Goal: Task Accomplishment & Management: Complete application form

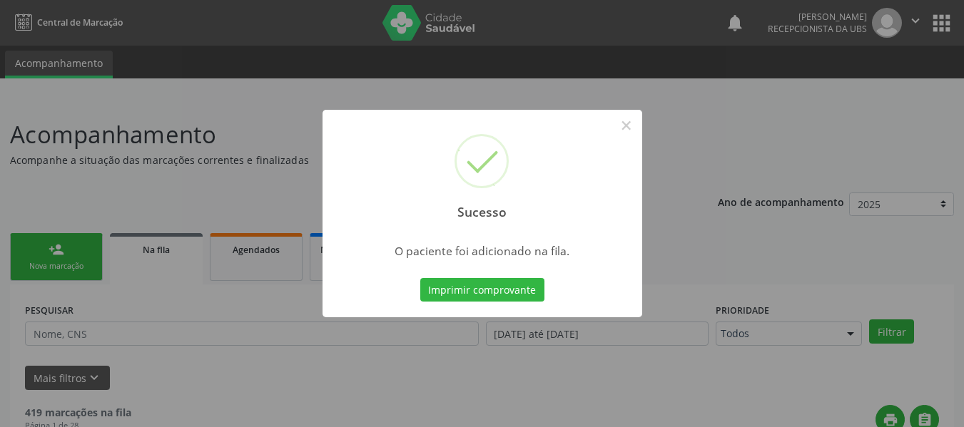
scroll to position [63, 0]
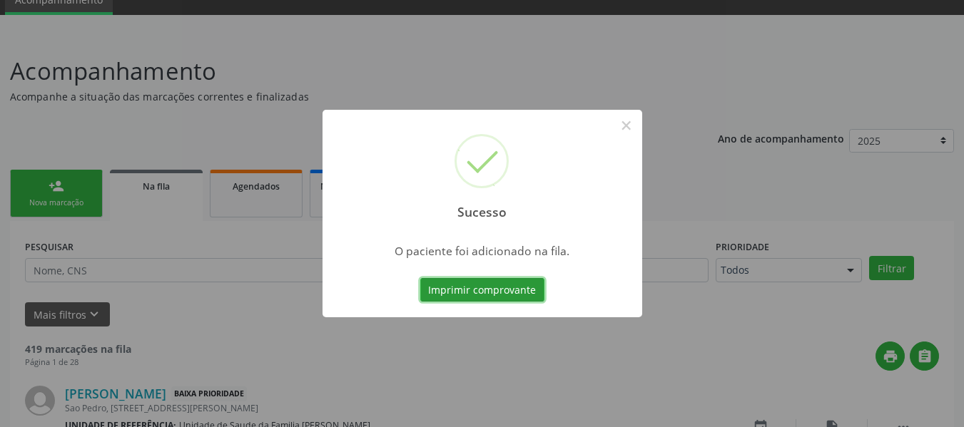
click at [420, 278] on button "Imprimir comprovante" at bounding box center [482, 290] width 124 height 24
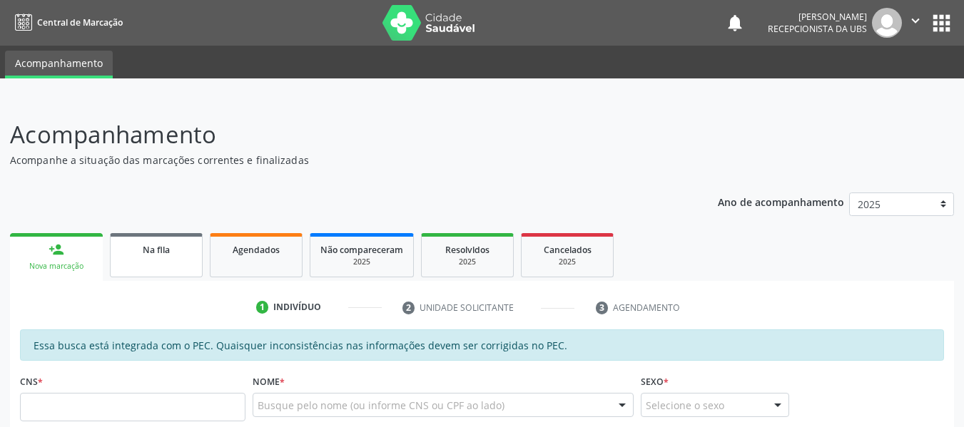
click at [153, 252] on span "Na fila" at bounding box center [156, 250] width 27 height 12
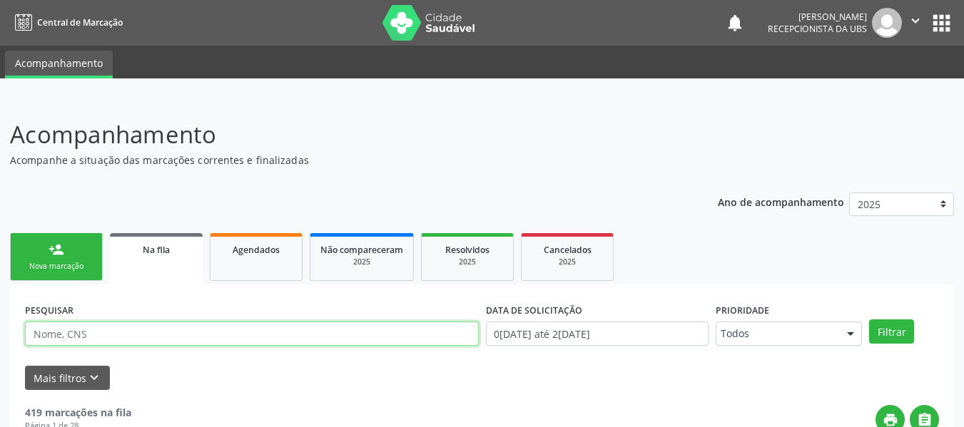
click at [82, 335] on input "text" at bounding box center [252, 334] width 454 height 24
type input "n"
type input "[PERSON_NAME]"
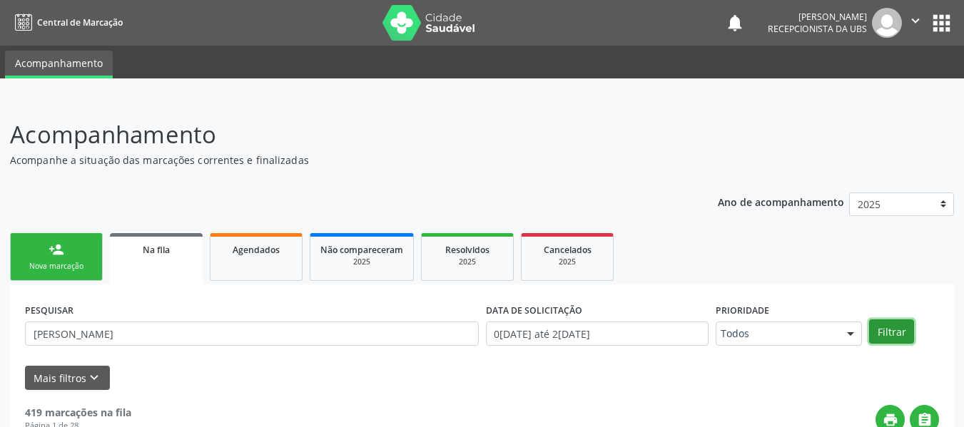
click at [894, 332] on button "Filtrar" at bounding box center [891, 332] width 45 height 24
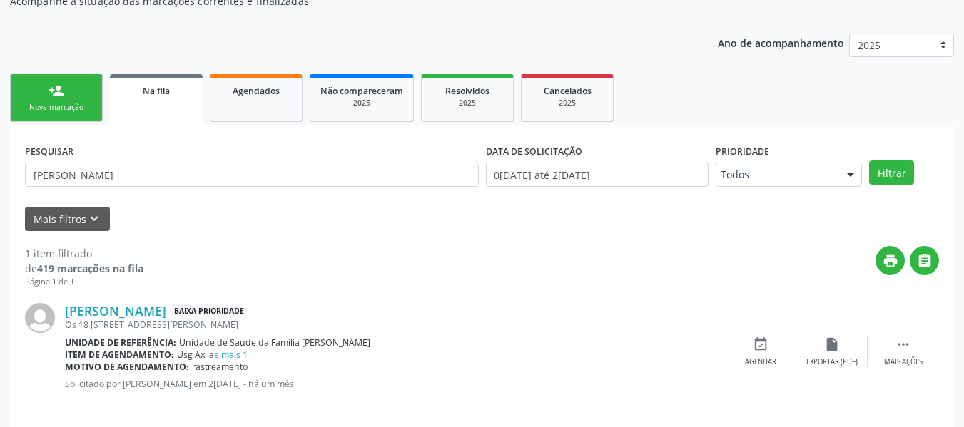
scroll to position [172, 0]
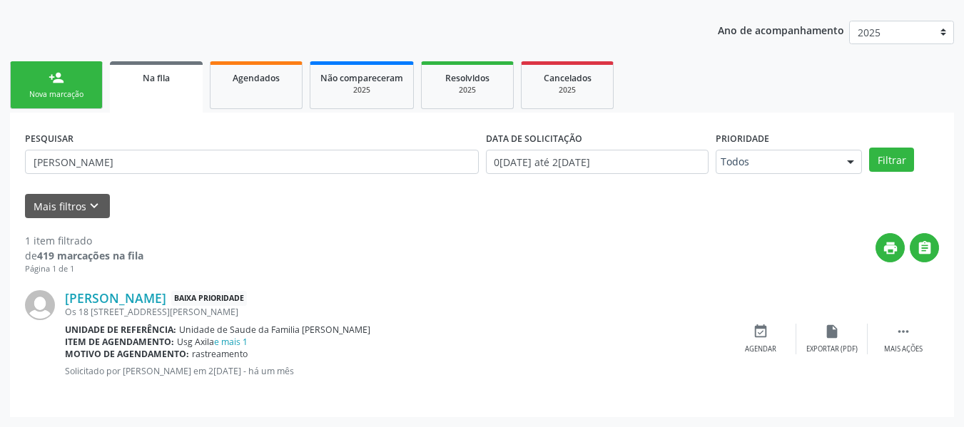
click at [52, 76] on div "person_add" at bounding box center [56, 78] width 16 height 16
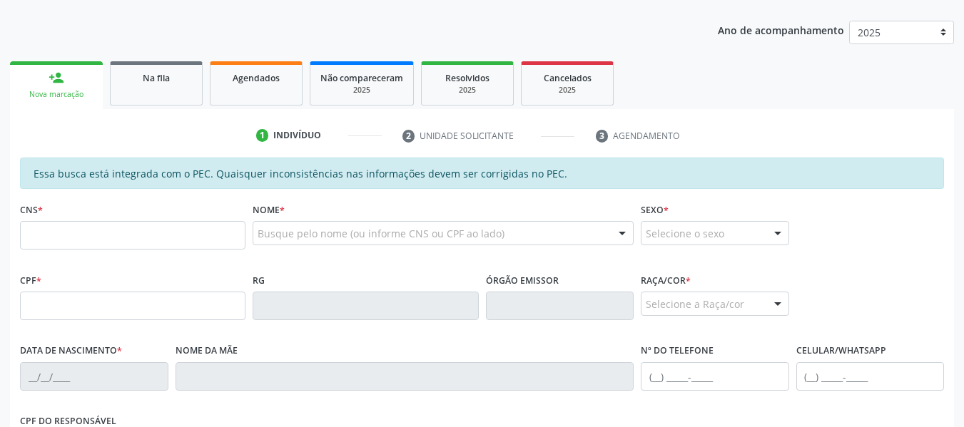
click at [52, 76] on div "person_add" at bounding box center [56, 78] width 16 height 16
click at [71, 243] on input "text" at bounding box center [132, 235] width 225 height 29
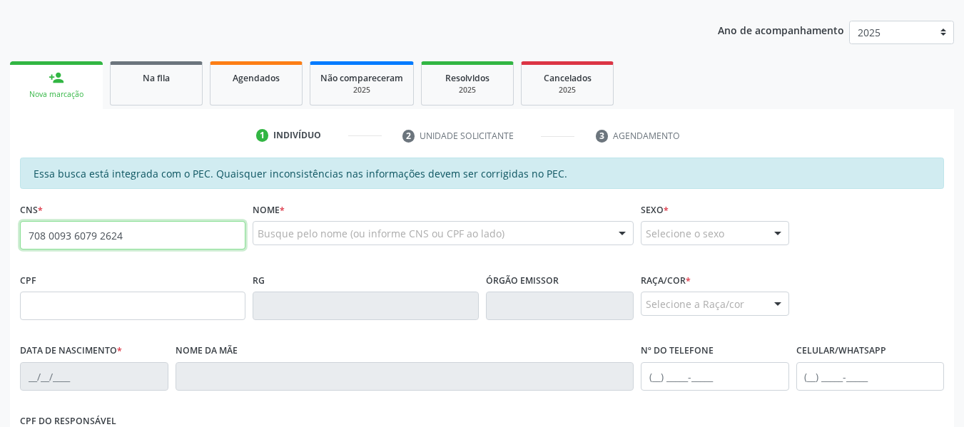
type input "708 0093 6079 2624"
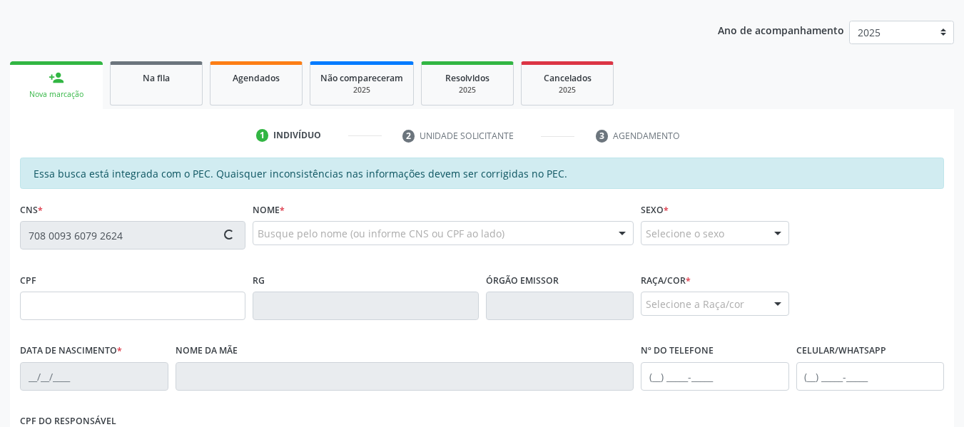
type input "040.469.834-42"
type input "07/07/1978"
type input "Maria Julia dos Santos"
type input "(82) 99402-8407"
type input "334"
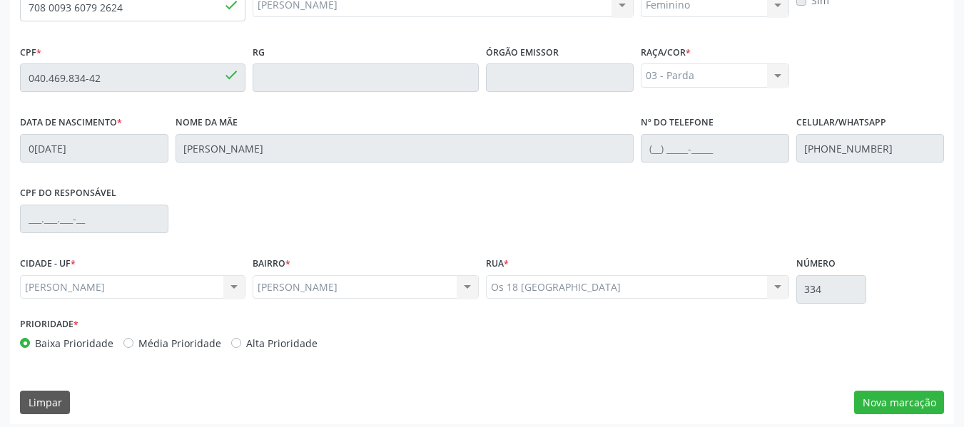
scroll to position [407, 0]
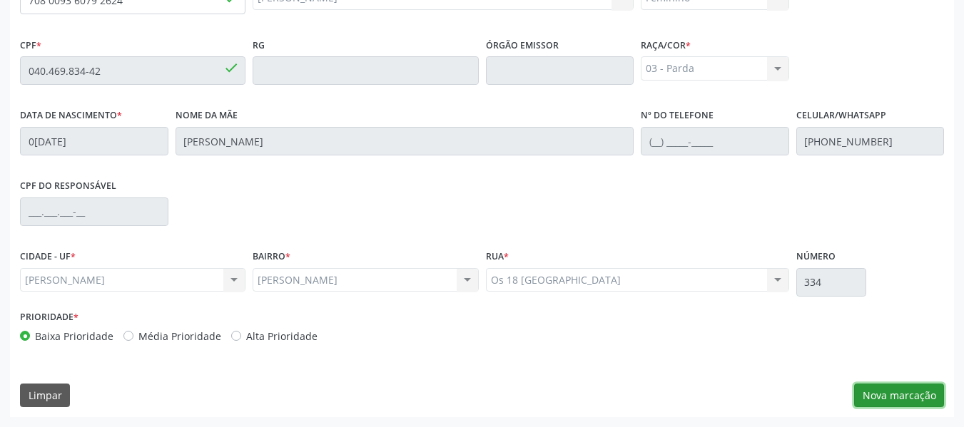
click at [902, 395] on button "Nova marcação" at bounding box center [899, 396] width 90 height 24
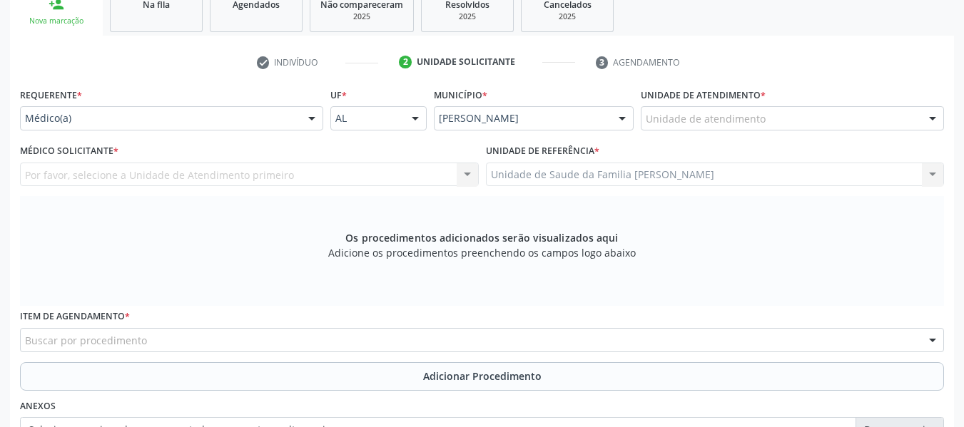
scroll to position [160, 0]
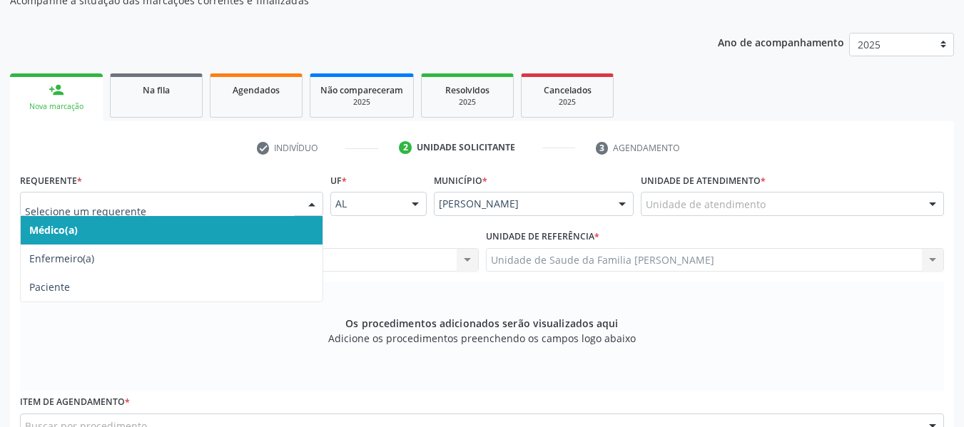
click at [316, 200] on div at bounding box center [311, 205] width 21 height 24
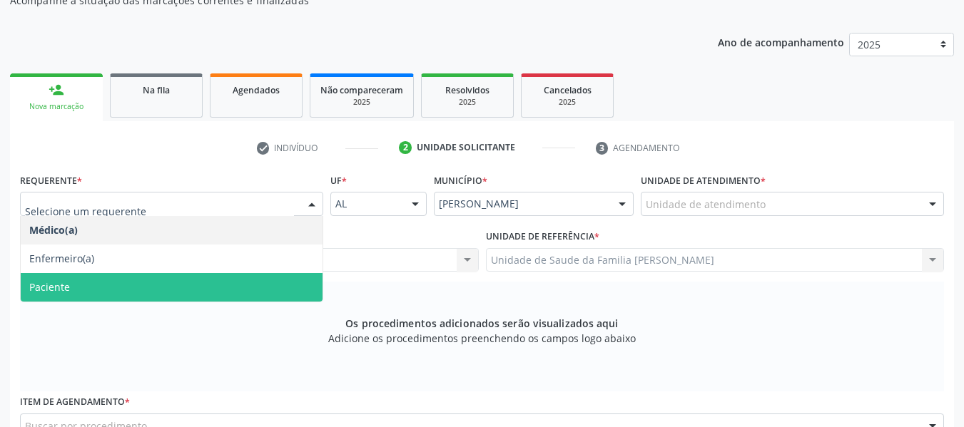
click at [88, 284] on span "Paciente" at bounding box center [172, 287] width 302 height 29
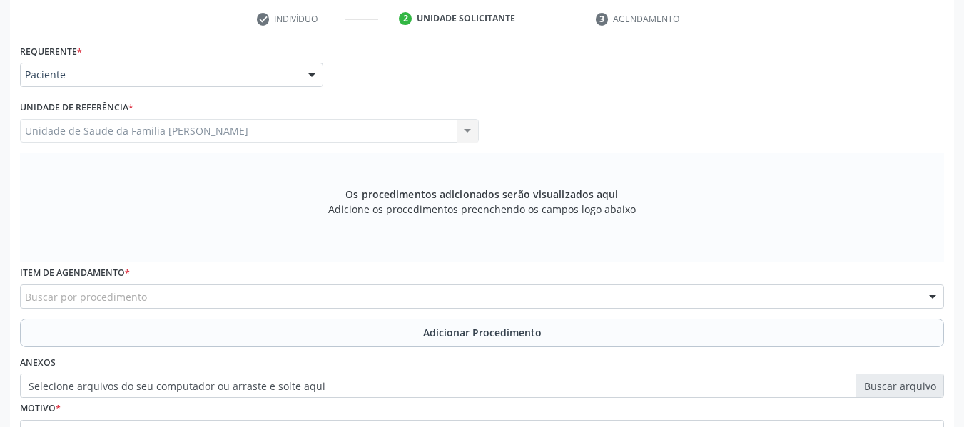
scroll to position [302, 0]
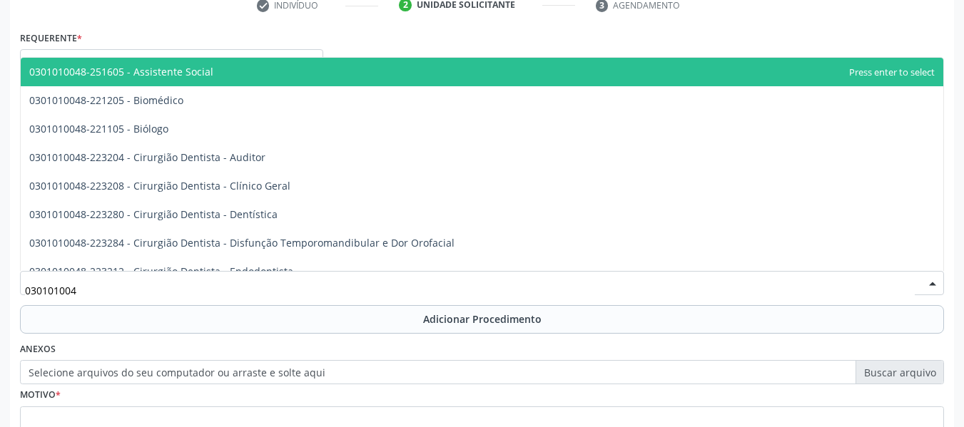
type input "0301010048"
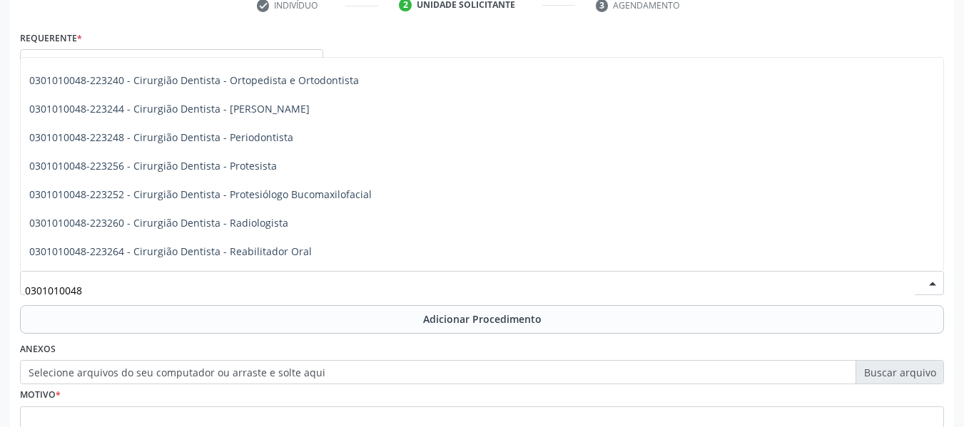
scroll to position [456, 0]
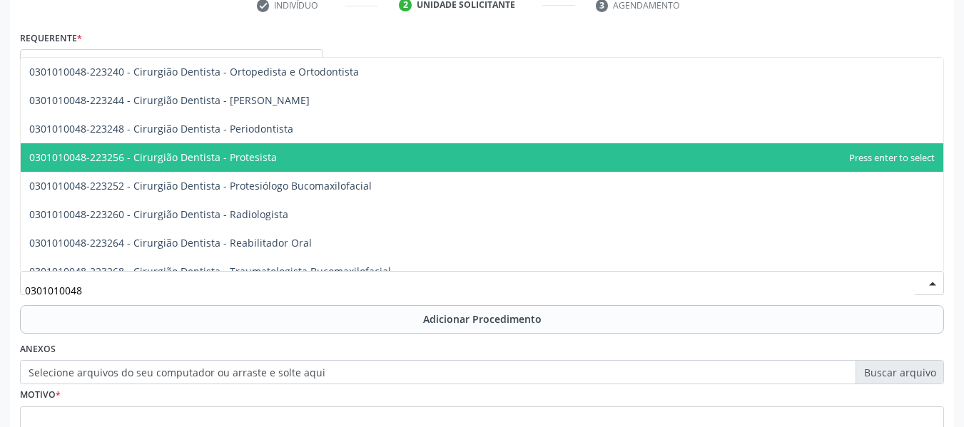
click at [260, 155] on span "0301010048-223256 - Cirurgião Dentista - Protesista" at bounding box center [152, 157] width 247 height 14
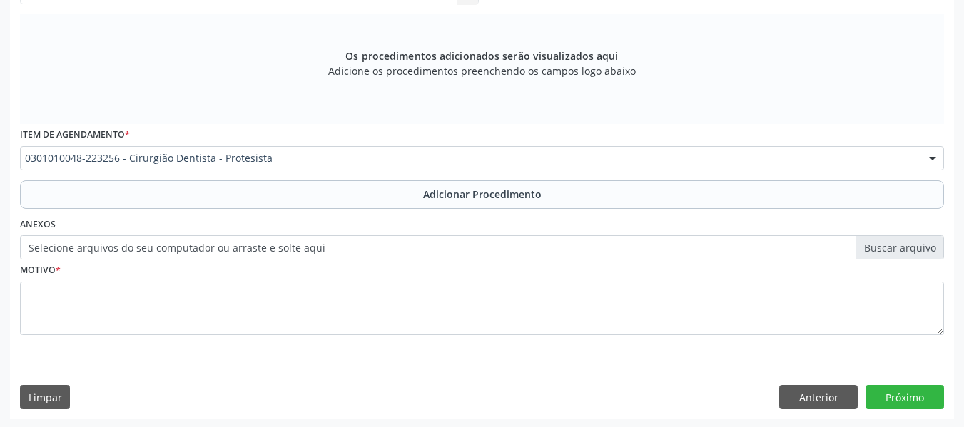
scroll to position [429, 0]
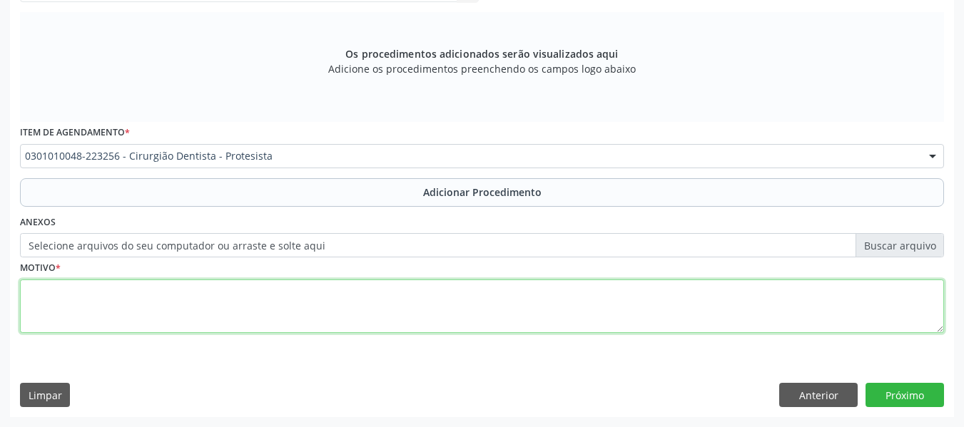
click at [97, 312] on textarea at bounding box center [482, 307] width 924 height 54
type textarea "CEO PPR SUPERIOR E INFERIOR"
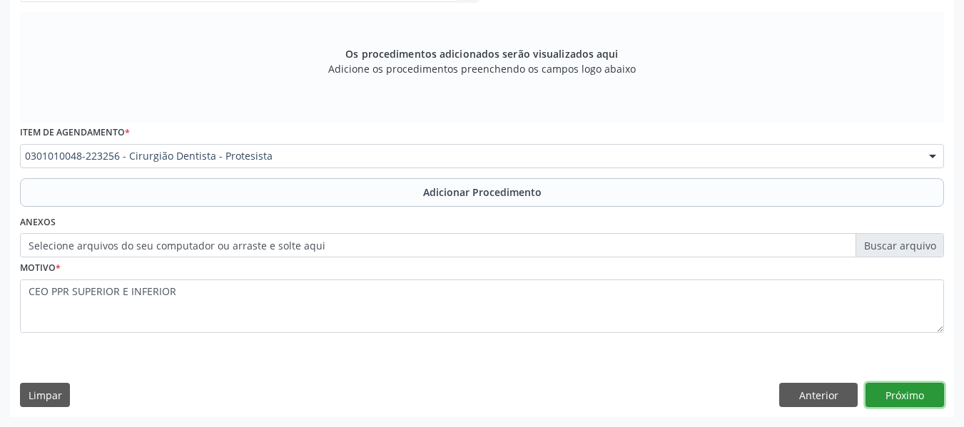
click at [913, 391] on button "Próximo" at bounding box center [904, 395] width 78 height 24
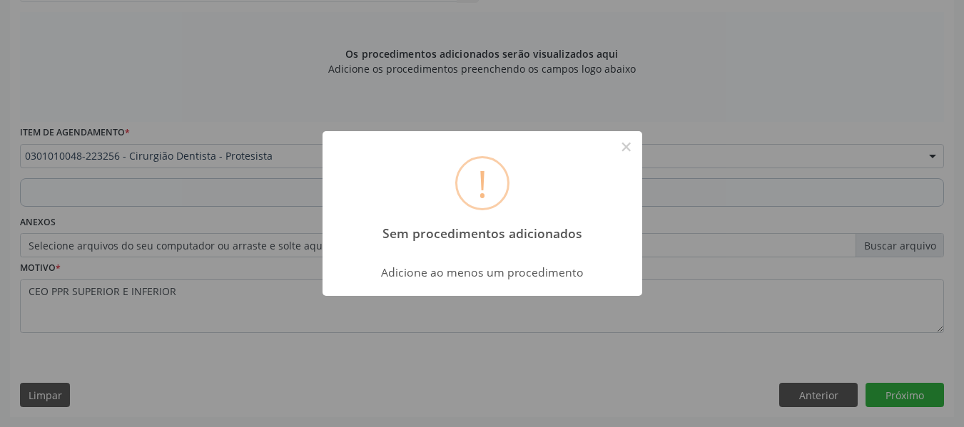
click at [725, 102] on div "! Sem procedimentos adicionados × Adicione ao menos um procedimento OK Cancel" at bounding box center [482, 213] width 964 height 427
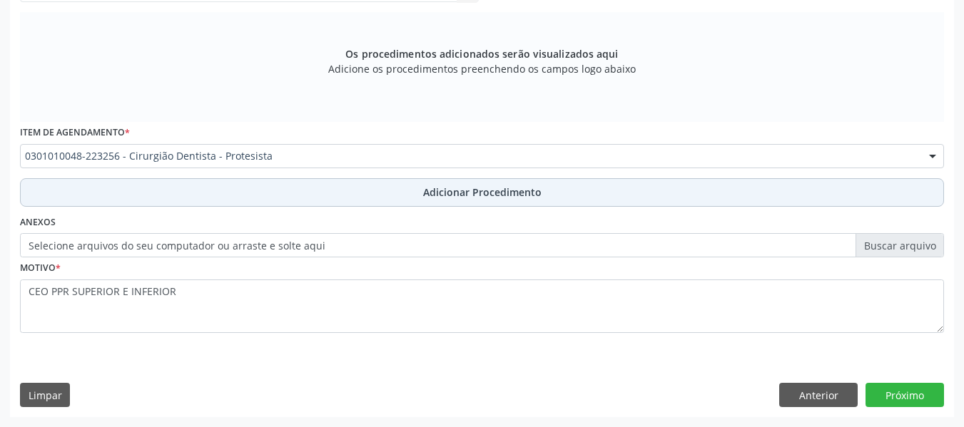
click at [506, 200] on button "Adicionar Procedimento" at bounding box center [482, 192] width 924 height 29
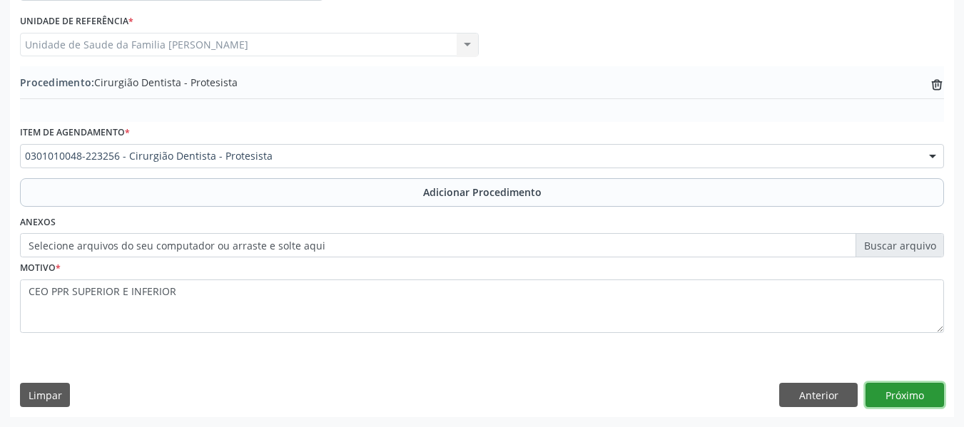
click at [908, 392] on button "Próximo" at bounding box center [904, 395] width 78 height 24
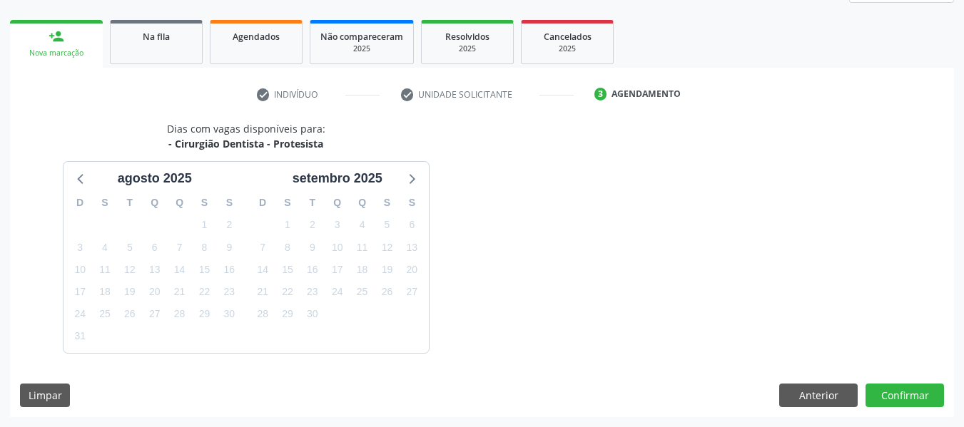
scroll to position [255, 0]
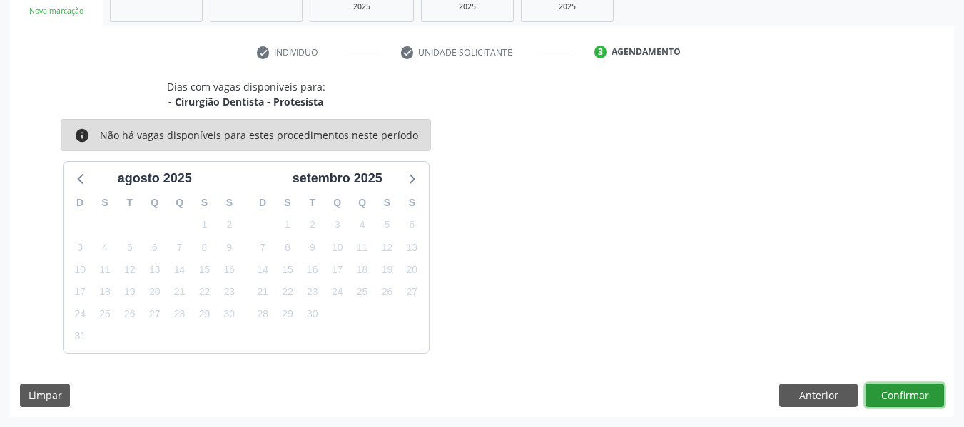
click at [915, 396] on button "Confirmar" at bounding box center [904, 396] width 78 height 24
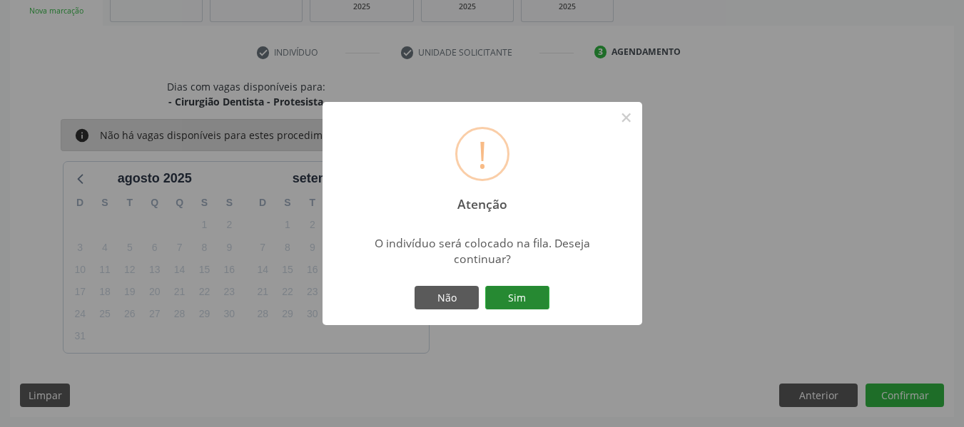
click at [523, 297] on button "Sim" at bounding box center [517, 298] width 64 height 24
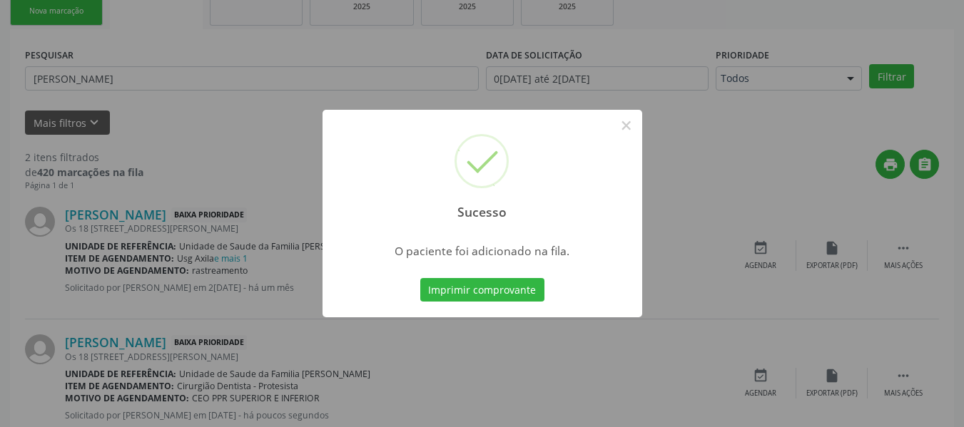
scroll to position [63, 0]
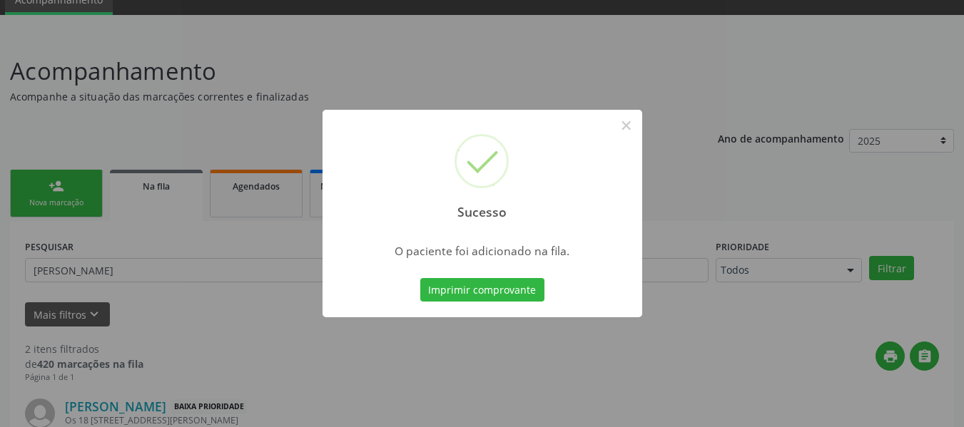
click at [46, 182] on div "Sucesso × O paciente foi adicionado na fila. Imprimir comprovante Cancel" at bounding box center [482, 213] width 964 height 427
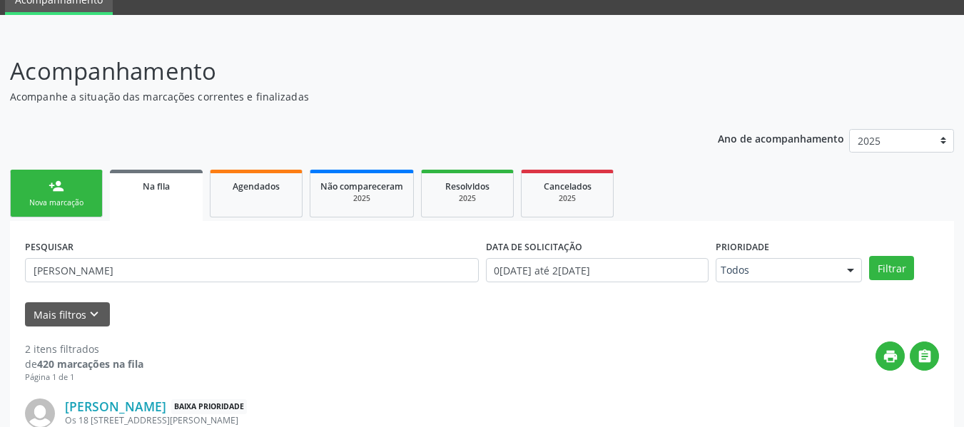
click at [47, 191] on link "person_add Nova marcação" at bounding box center [56, 194] width 93 height 48
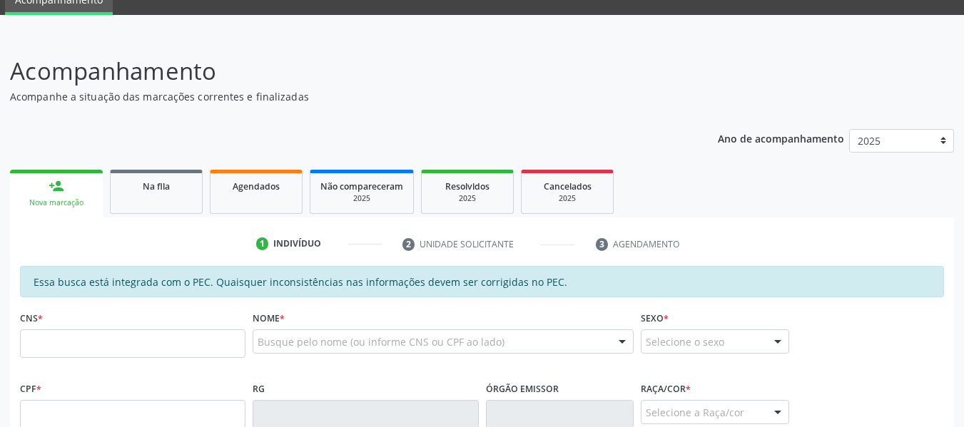
click at [47, 191] on link "person_add Nova marcação" at bounding box center [56, 194] width 93 height 48
click at [71, 344] on input "text" at bounding box center [132, 344] width 225 height 29
type input "706 2045 9164 8461"
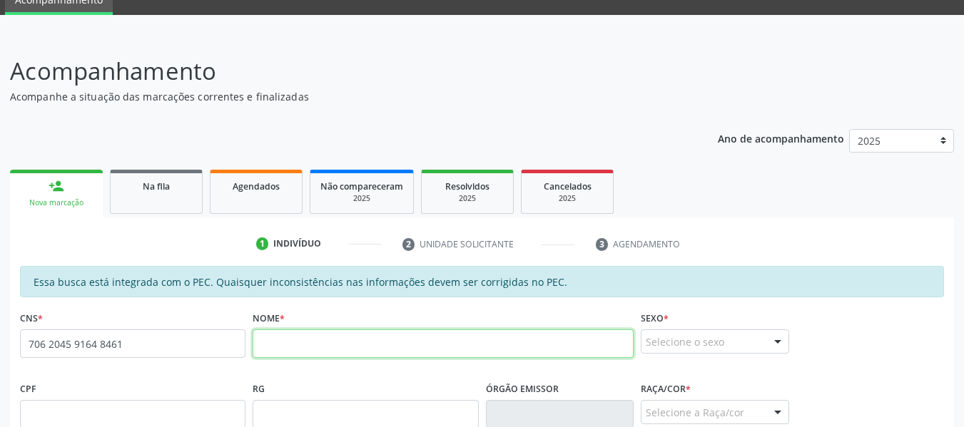
click at [285, 339] on input "text" at bounding box center [442, 344] width 381 height 29
type input "GEILZA SANTOS DE ARAÚJO"
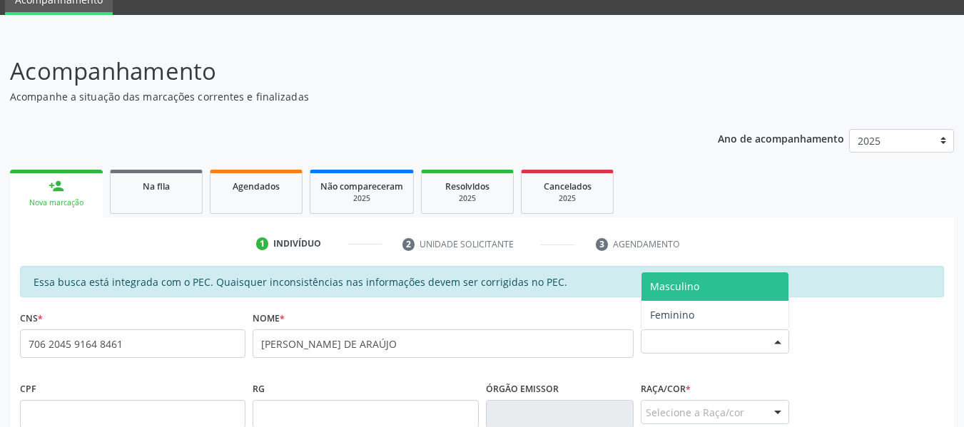
click at [780, 340] on div at bounding box center [777, 342] width 21 height 24
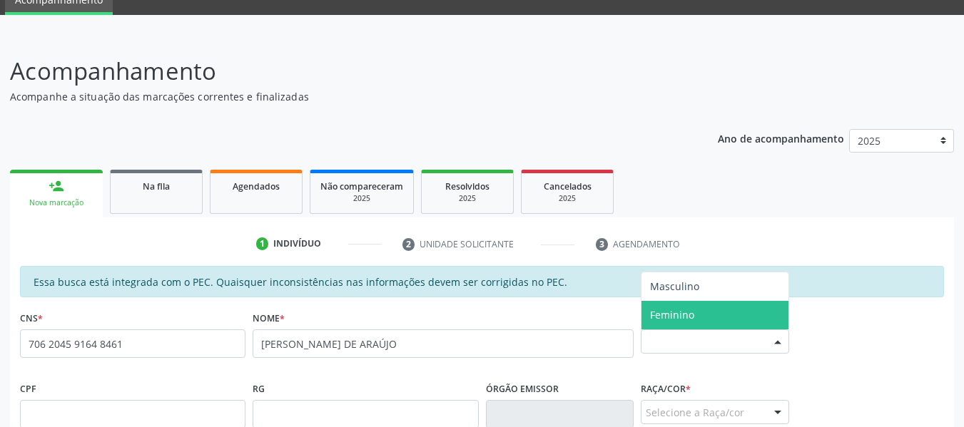
click at [701, 309] on span "Feminino" at bounding box center [714, 315] width 147 height 29
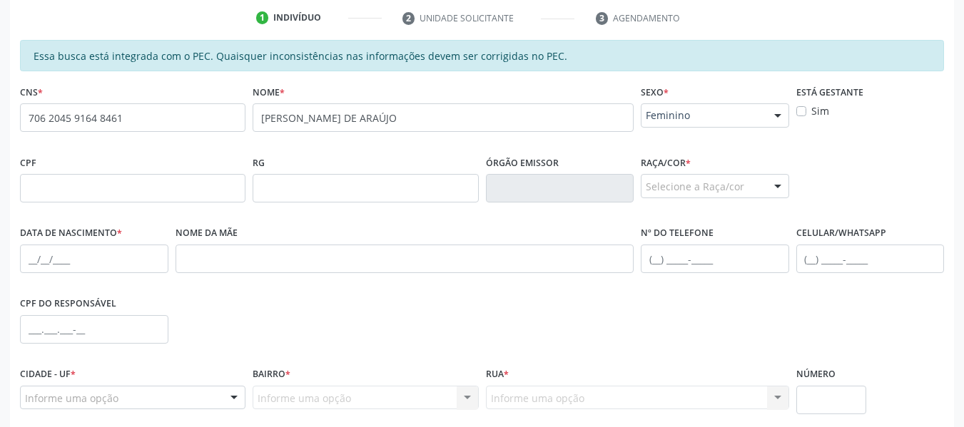
scroll to position [292, 0]
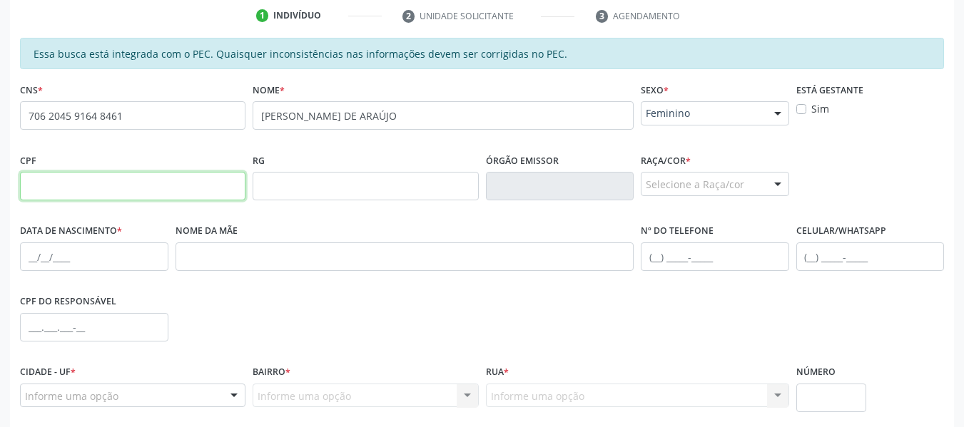
click at [58, 183] on input "text" at bounding box center [132, 186] width 225 height 29
type input "171.492.774-11"
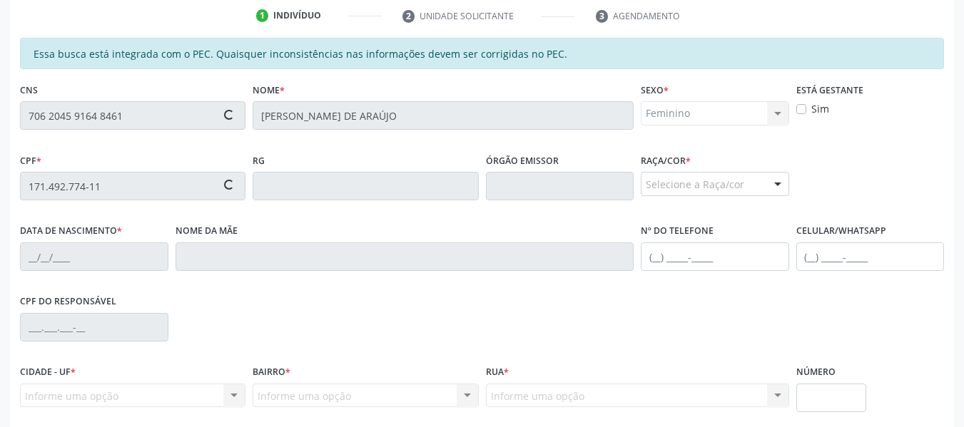
type input "0[DATE]"
type input "[PERSON_NAME]"
type input "[PHONE_NUMBER]"
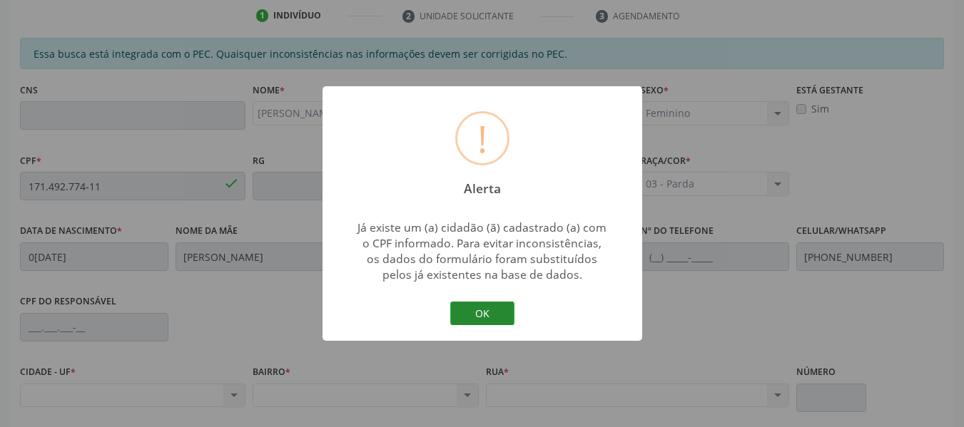
click at [494, 306] on button "OK" at bounding box center [482, 314] width 64 height 24
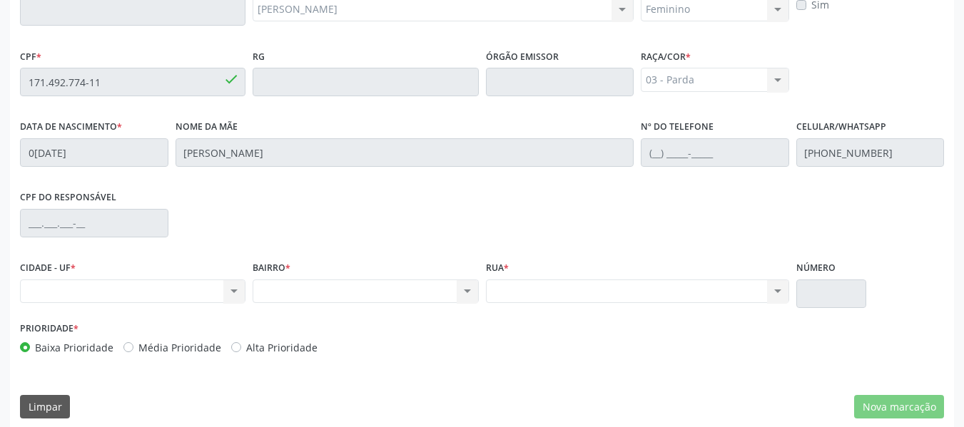
scroll to position [407, 0]
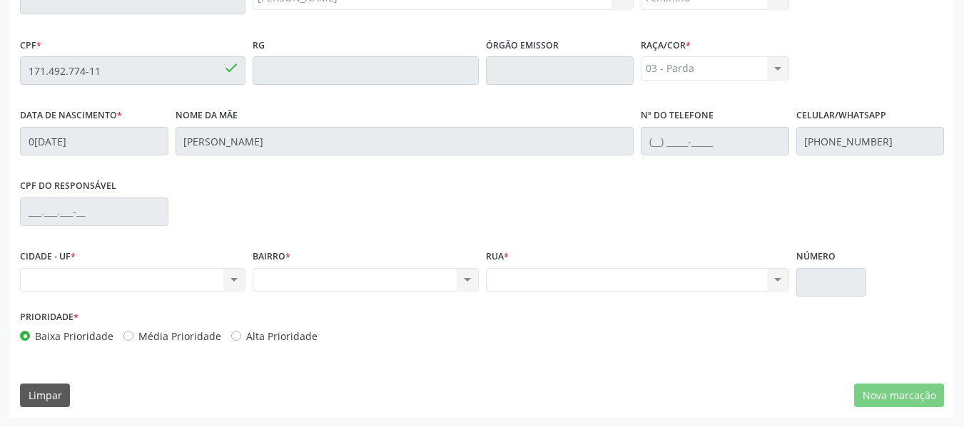
click at [231, 280] on div "Nenhum resultado encontrado para: " " Não há nenhuma opção para ser exibida." at bounding box center [132, 280] width 225 height 24
click at [231, 277] on div "Nenhum resultado encontrado para: " " Não há nenhuma opção para ser exibida." at bounding box center [132, 280] width 225 height 24
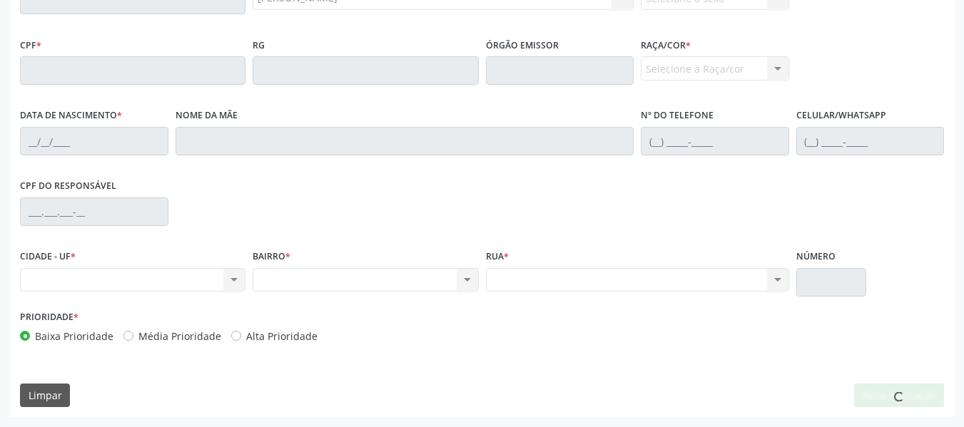
scroll to position [0, 0]
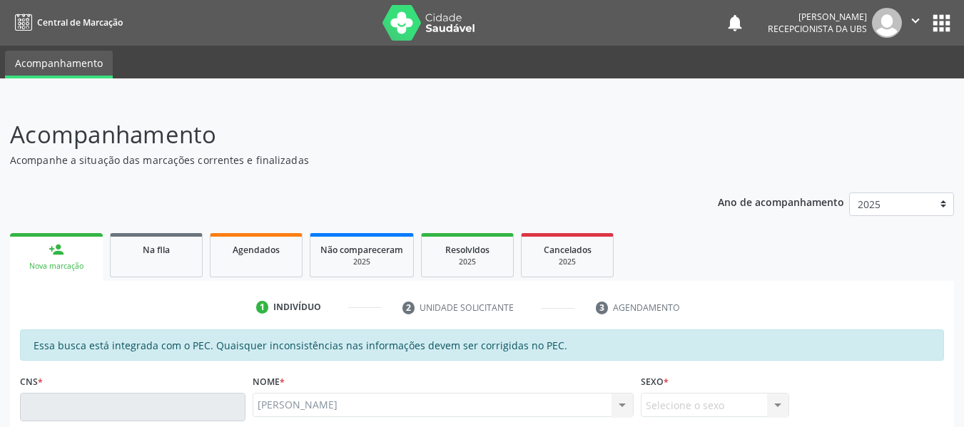
click at [50, 246] on div "person_add" at bounding box center [56, 250] width 16 height 16
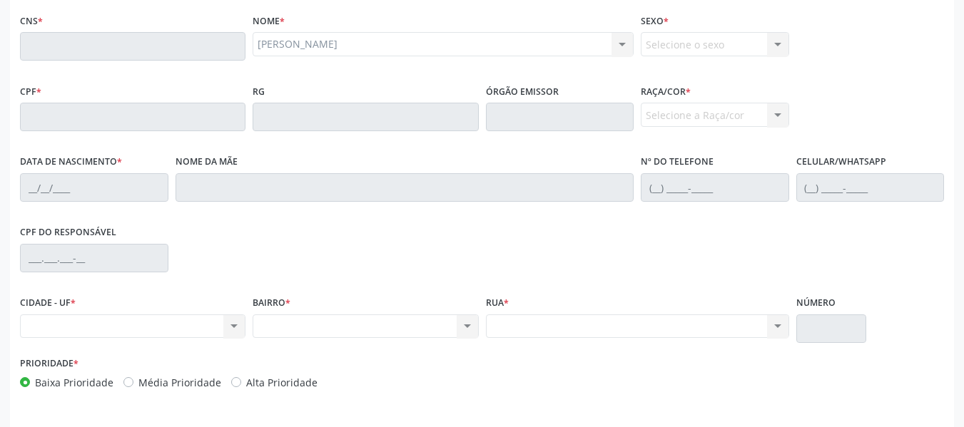
scroll to position [407, 0]
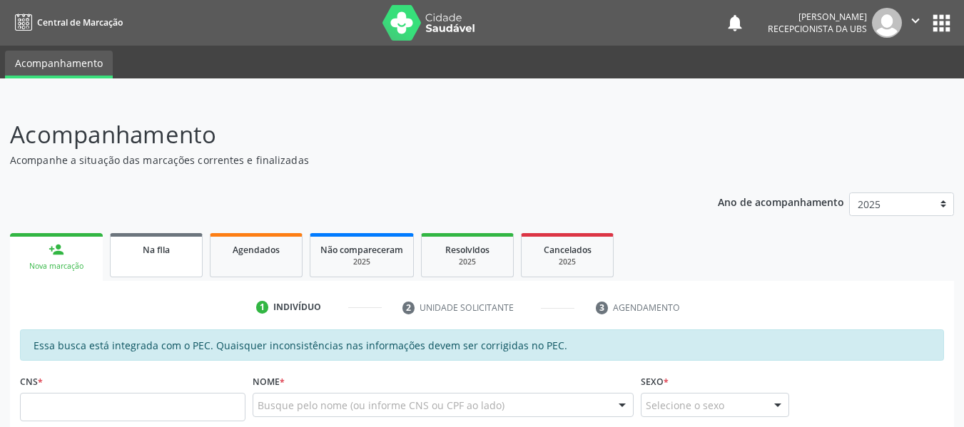
click at [192, 250] on link "Na fila" at bounding box center [156, 255] width 93 height 44
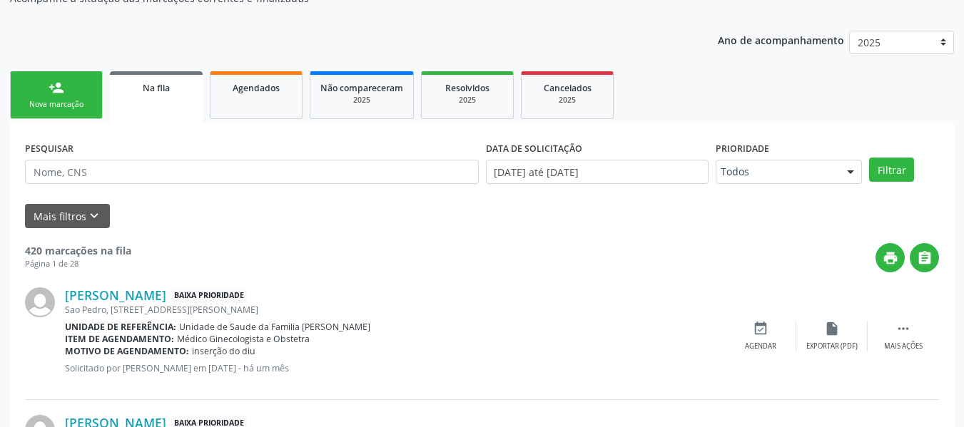
scroll to position [190, 0]
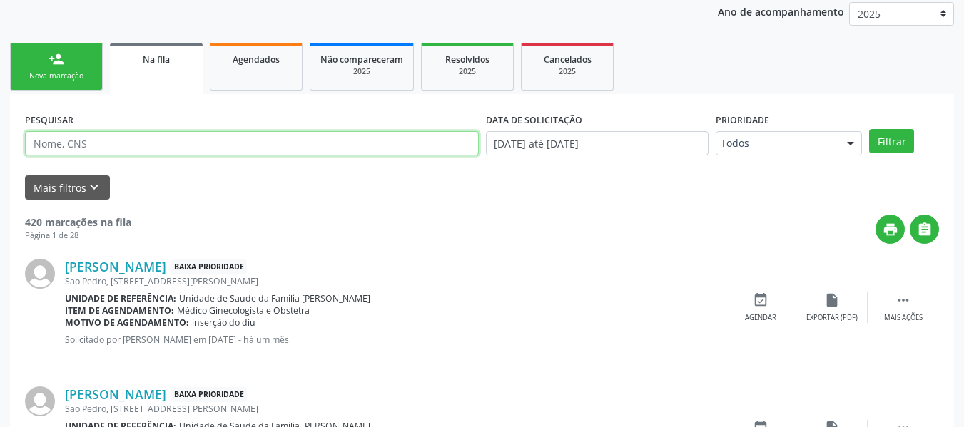
click at [78, 144] on input "text" at bounding box center [252, 143] width 454 height 24
type input "7"
type input "[PERSON_NAME]"
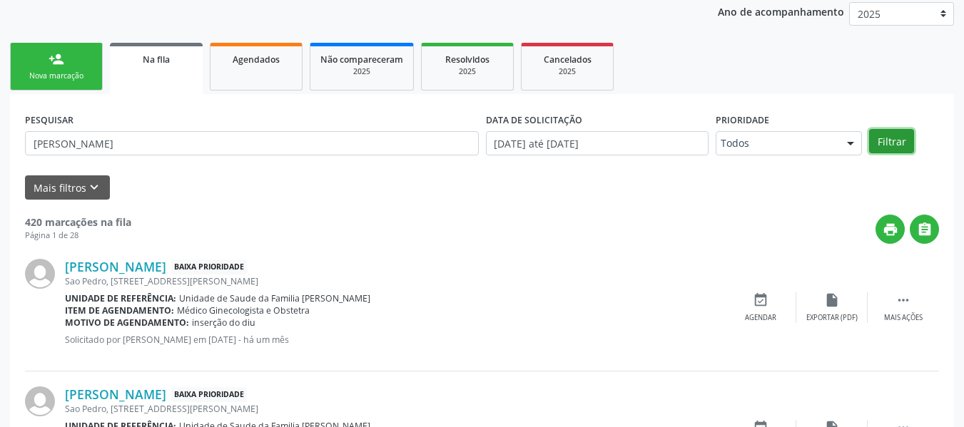
click at [886, 142] on button "Filtrar" at bounding box center [891, 141] width 45 height 24
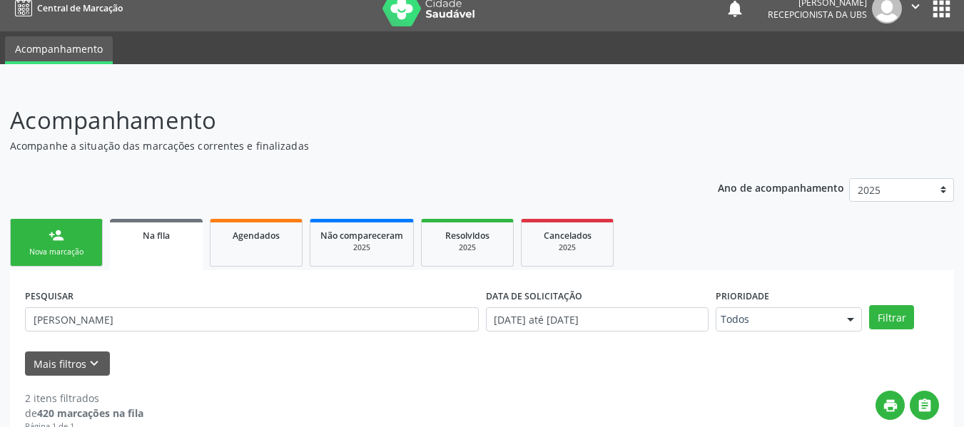
scroll to position [0, 0]
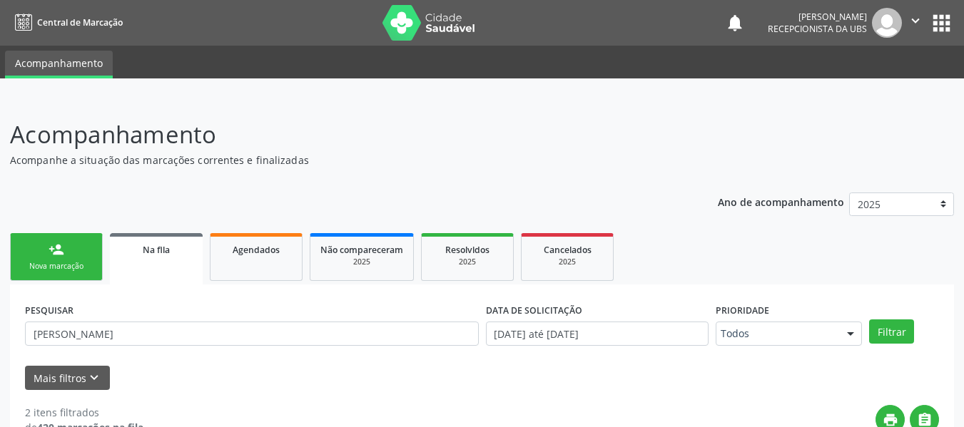
click at [48, 248] on div "person_add" at bounding box center [56, 250] width 16 height 16
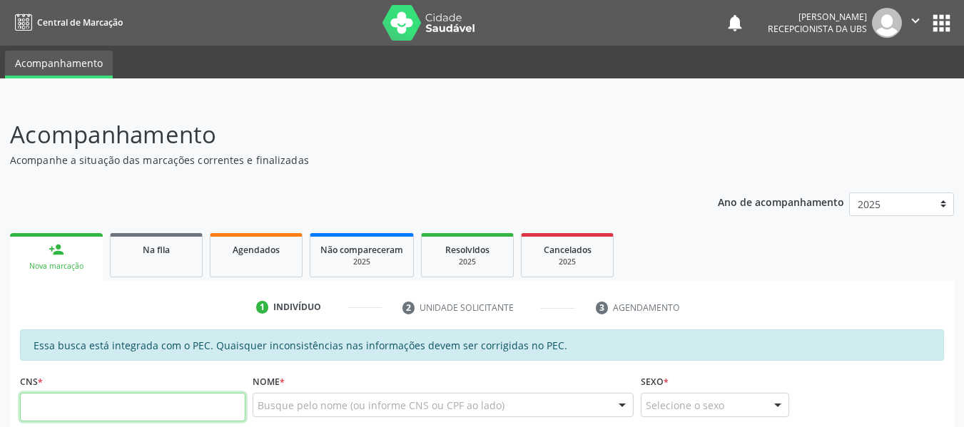
click at [68, 404] on input "text" at bounding box center [132, 407] width 225 height 29
type input "706 2045 9164 8461"
type input "171.492.774-11"
type input "0[DATE]"
type input "[PERSON_NAME]"
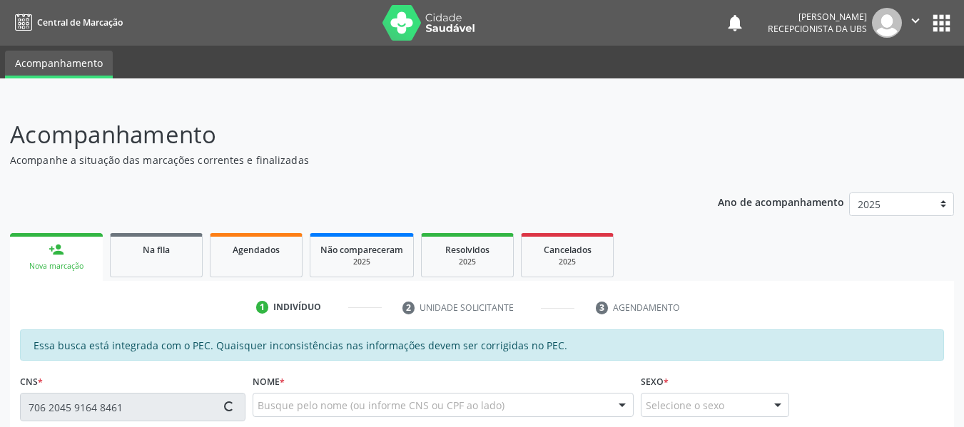
type input "[PHONE_NUMBER]"
type input "441"
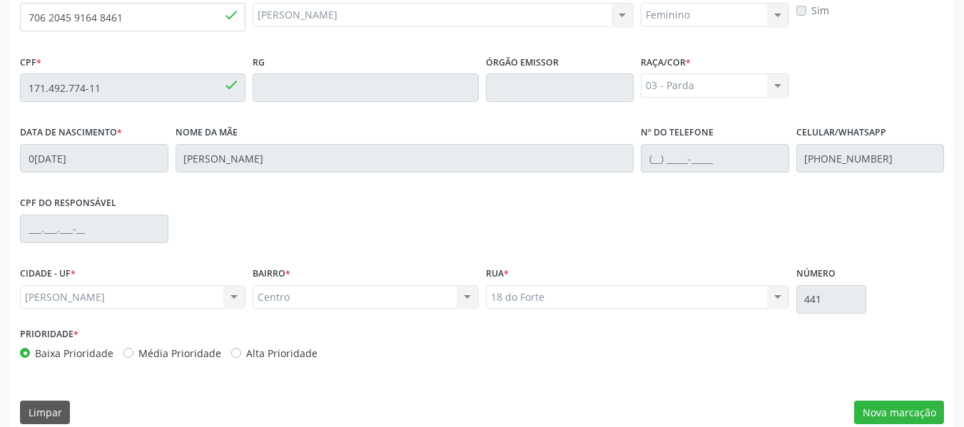
scroll to position [407, 0]
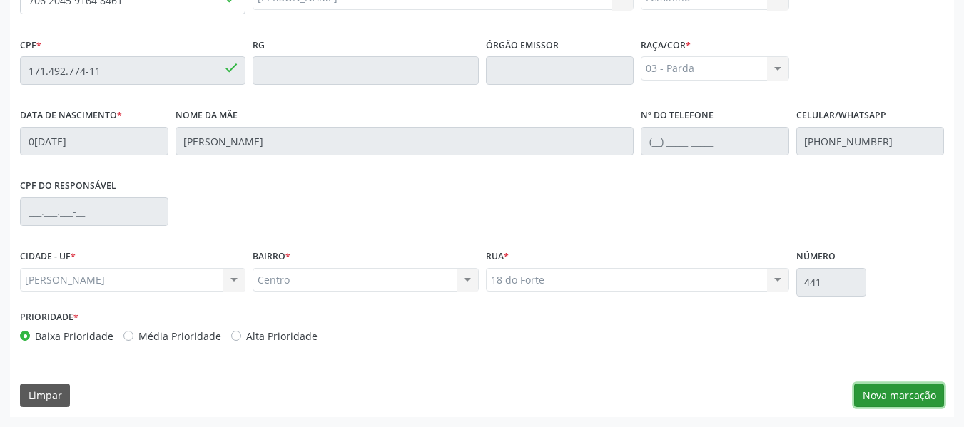
click at [906, 394] on button "Nova marcação" at bounding box center [899, 396] width 90 height 24
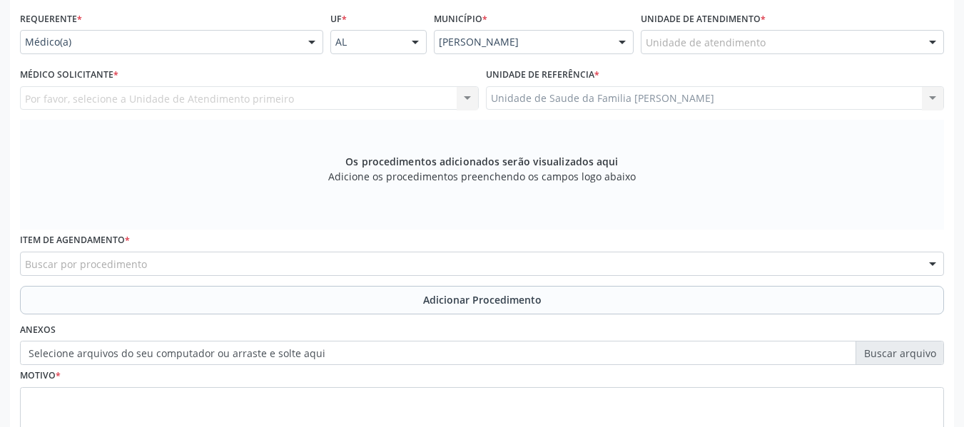
scroll to position [303, 0]
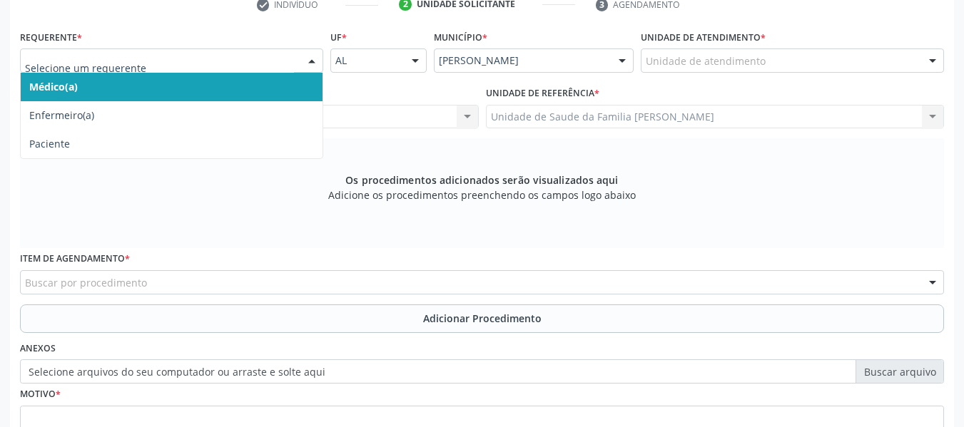
click at [314, 61] on div at bounding box center [311, 61] width 21 height 24
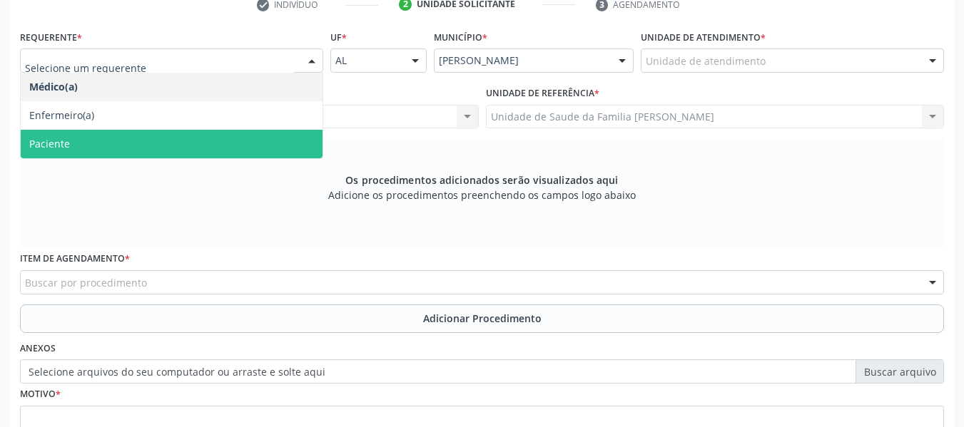
click at [123, 148] on span "Paciente" at bounding box center [172, 144] width 302 height 29
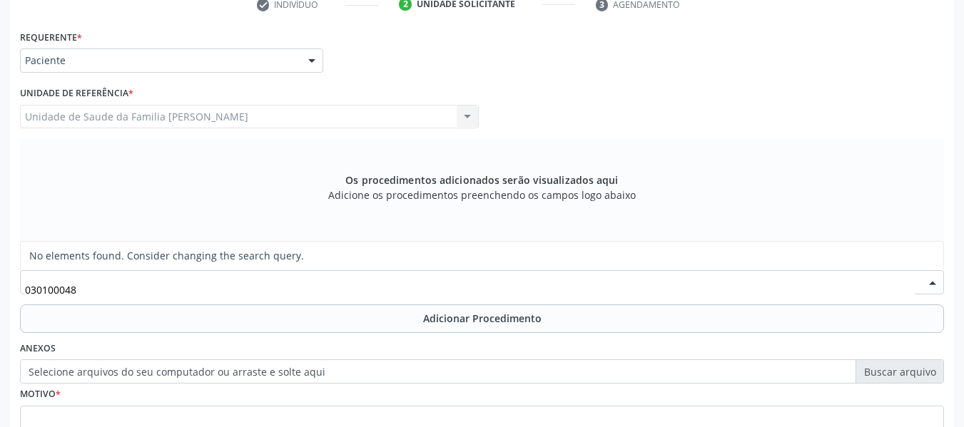
click at [44, 288] on input "030100048" at bounding box center [469, 289] width 889 height 29
click at [76, 292] on input "03010100048" at bounding box center [469, 289] width 889 height 29
type input "0301010048"
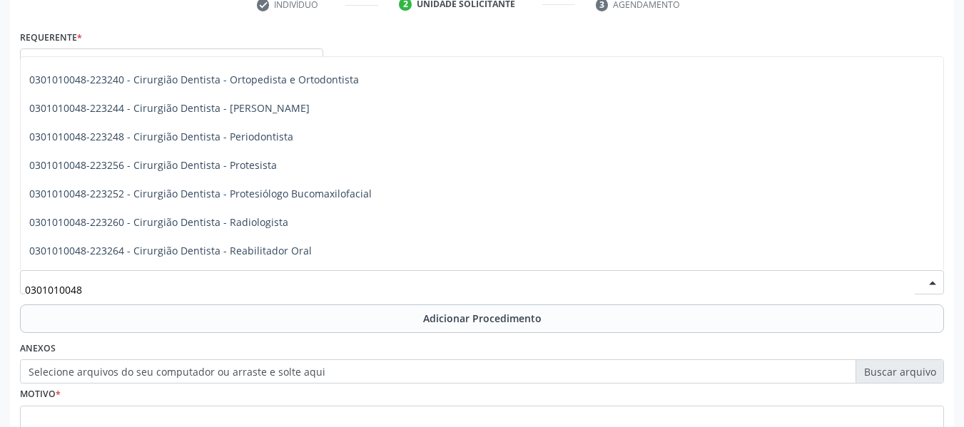
scroll to position [456, 0]
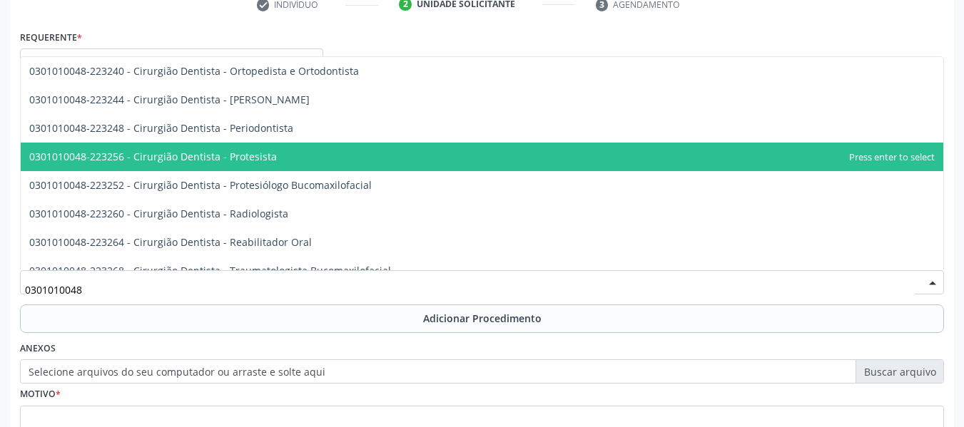
click at [326, 153] on span "0301010048-223256 - Cirurgião Dentista - Protesista" at bounding box center [482, 157] width 922 height 29
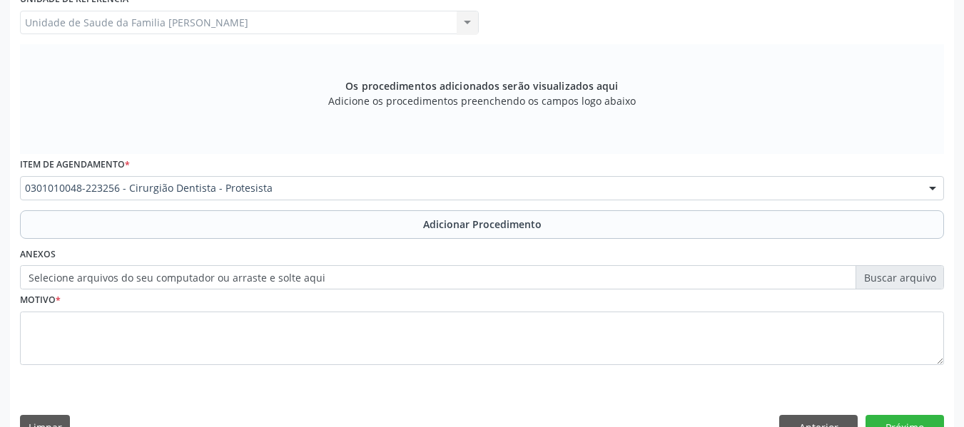
scroll to position [429, 0]
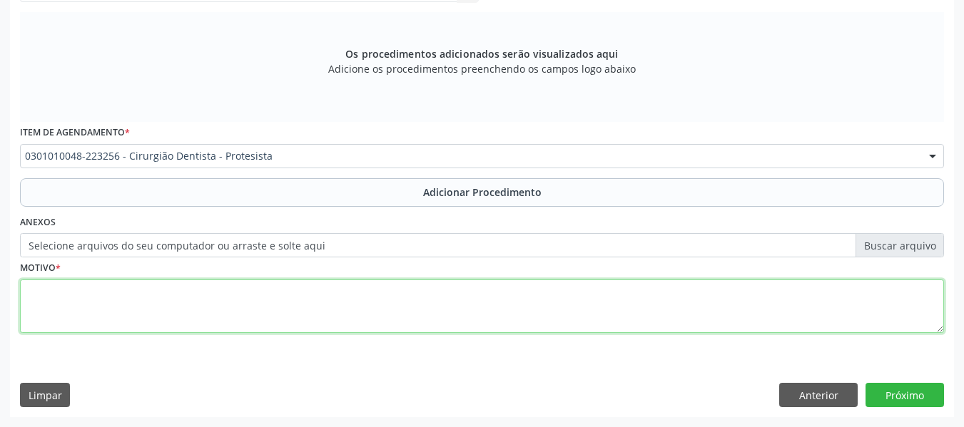
click at [77, 305] on textarea at bounding box center [482, 307] width 924 height 54
type textarea "c"
click at [92, 289] on textarea "CEO/ Confeccção de PPR Superior" at bounding box center [482, 307] width 924 height 54
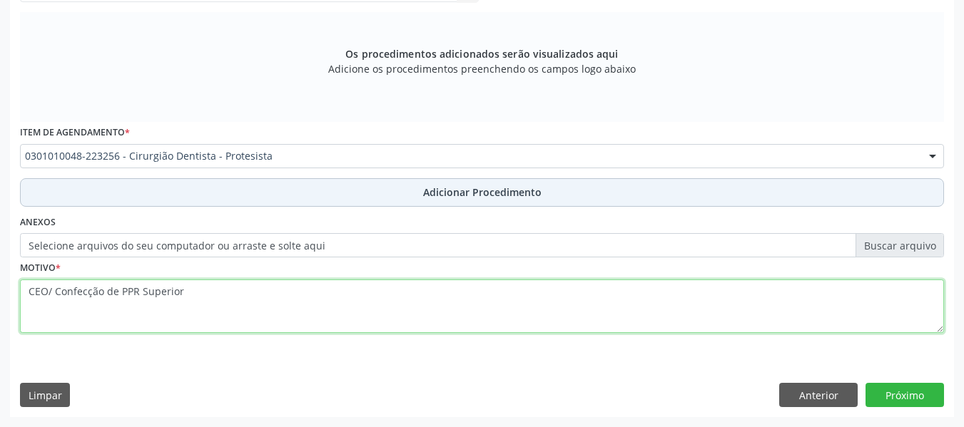
type textarea "CEO/ Confecção de PPR Superior"
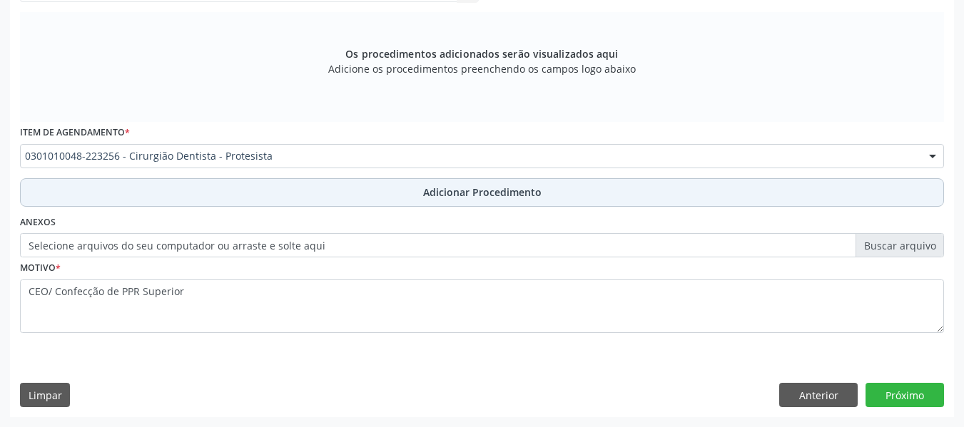
click at [498, 192] on span "Adicionar Procedimento" at bounding box center [482, 192] width 118 height 15
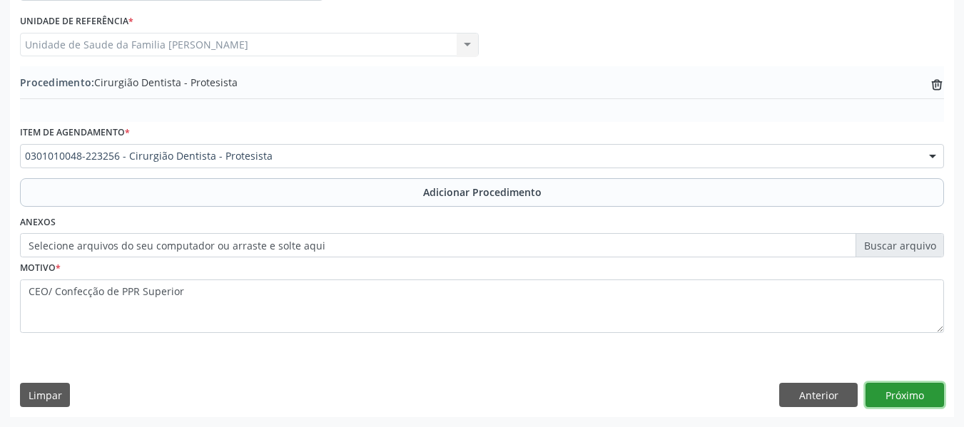
click at [895, 390] on button "Próximo" at bounding box center [904, 395] width 78 height 24
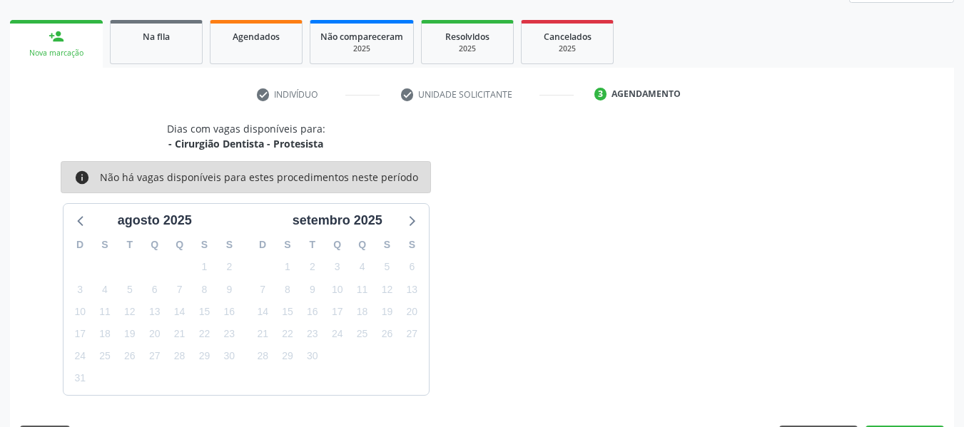
scroll to position [255, 0]
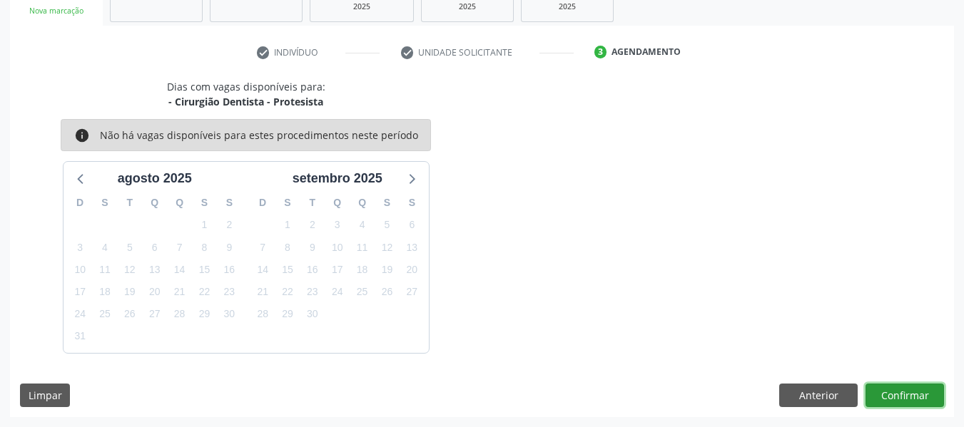
click at [897, 389] on button "Confirmar" at bounding box center [904, 396] width 78 height 24
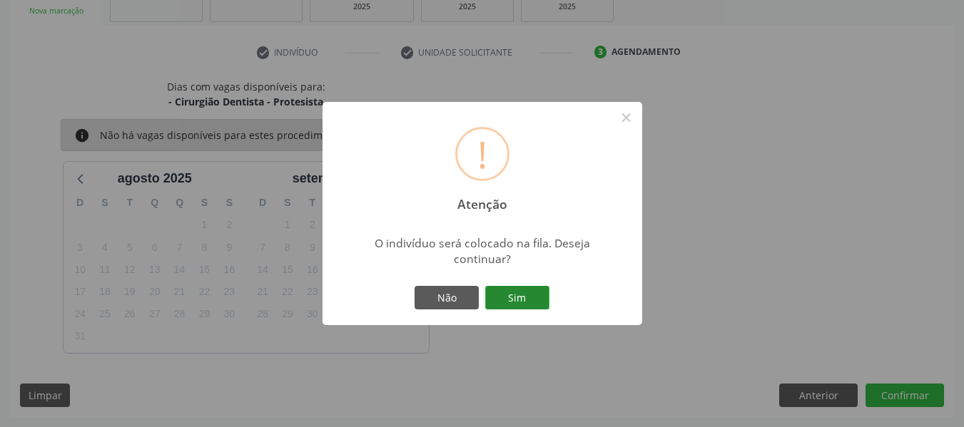
click at [515, 297] on button "Sim" at bounding box center [517, 298] width 64 height 24
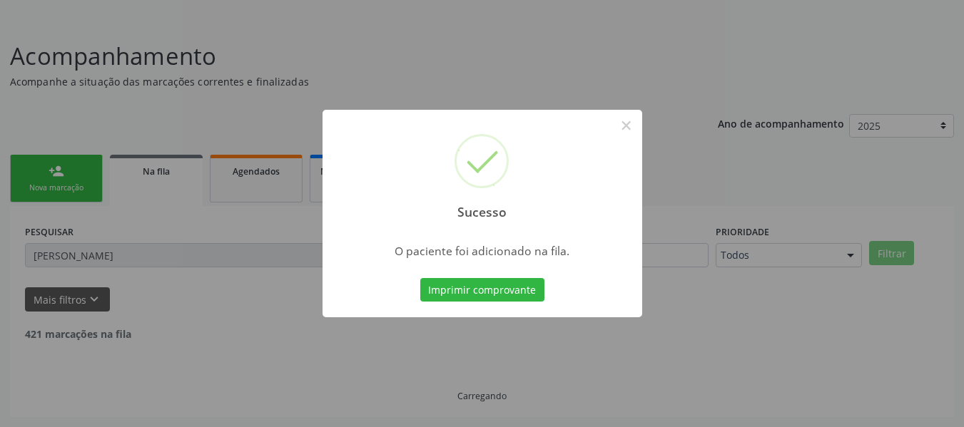
scroll to position [63, 0]
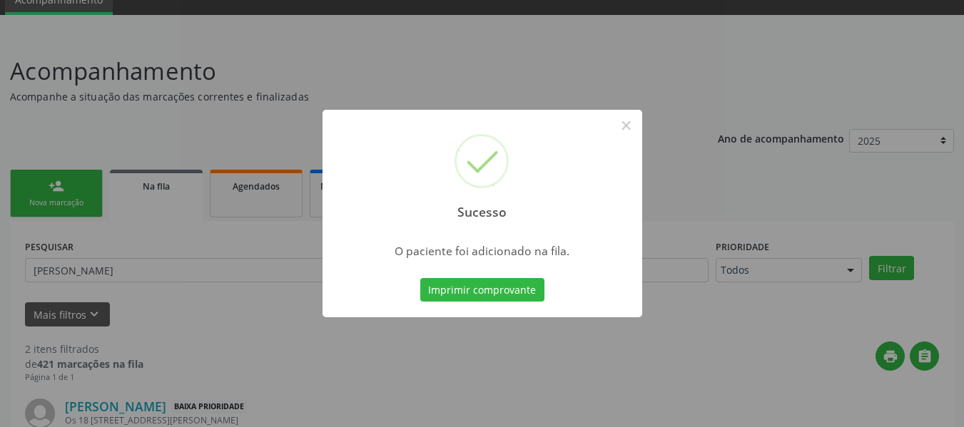
click at [51, 185] on div "Sucesso × O paciente foi adicionado na fila. Imprimir comprovante Cancel" at bounding box center [482, 213] width 964 height 427
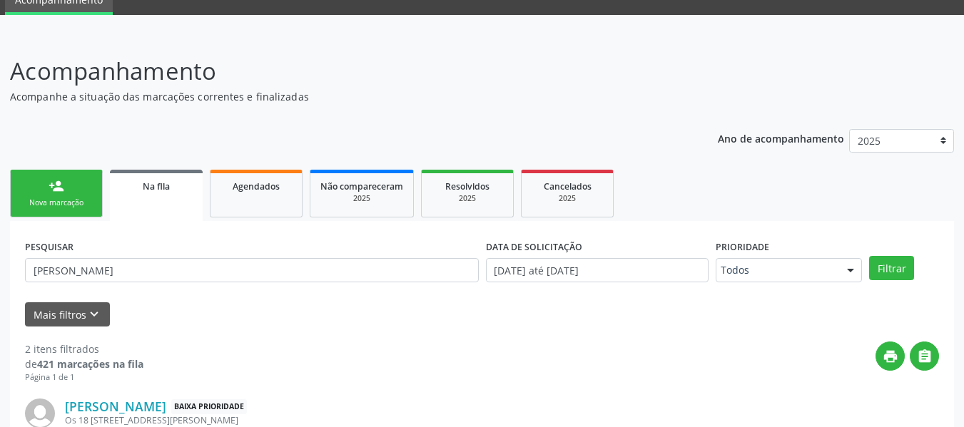
click at [51, 185] on div "person_add" at bounding box center [56, 186] width 16 height 16
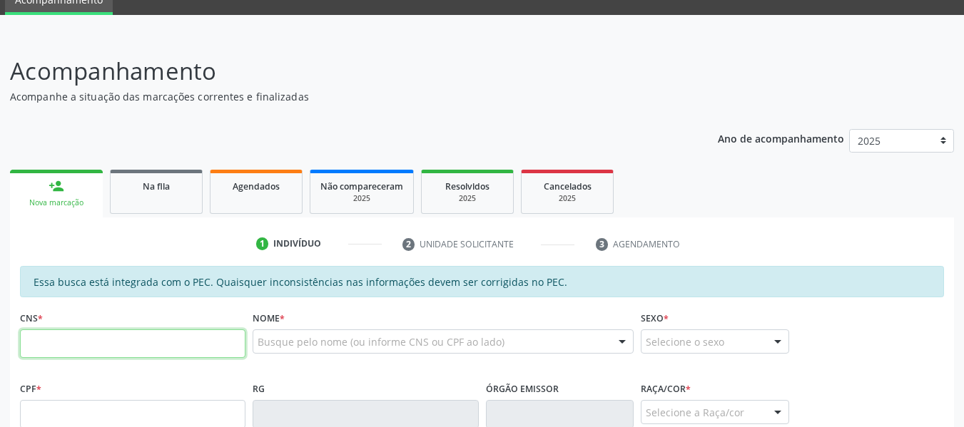
click at [48, 347] on input "text" at bounding box center [132, 344] width 225 height 29
type input "706 2045 9164 8461"
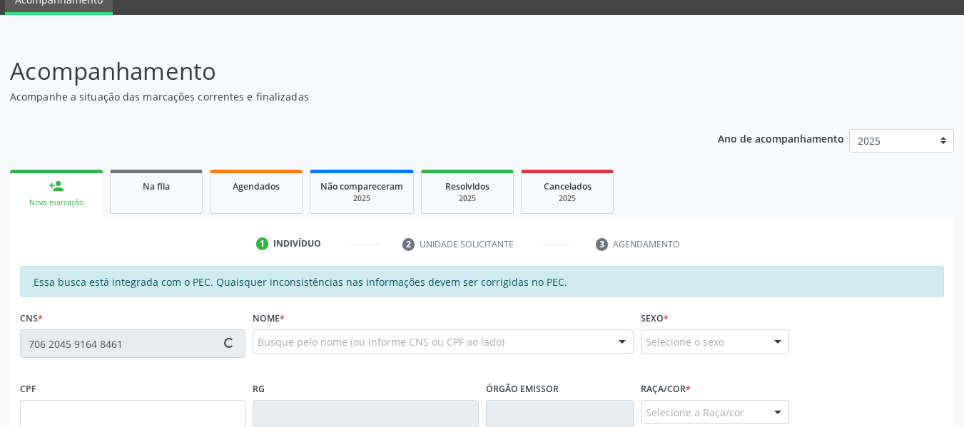
type input "171.492.774-11"
type input "0[DATE]"
type input "[PERSON_NAME]"
type input "[PHONE_NUMBER]"
type input "441"
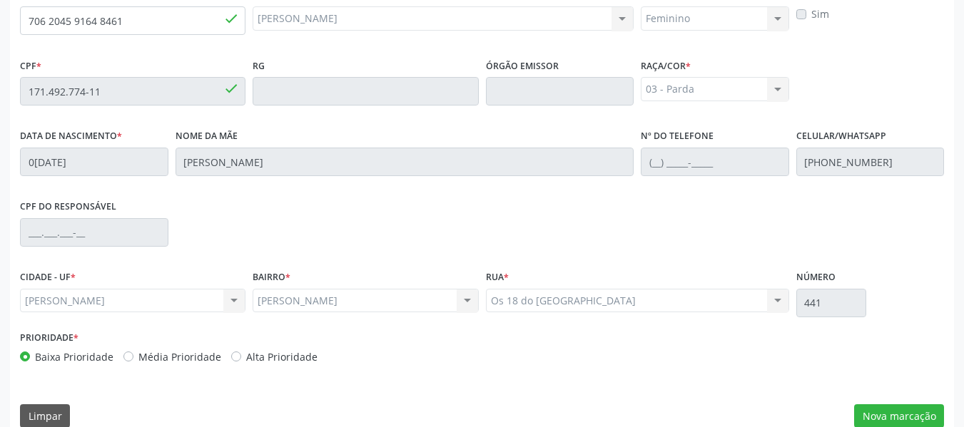
scroll to position [407, 0]
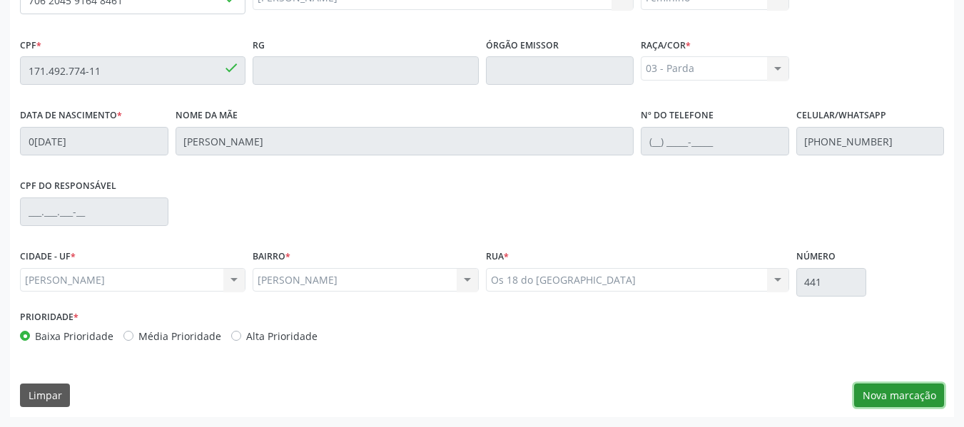
click at [907, 392] on button "Nova marcação" at bounding box center [899, 396] width 90 height 24
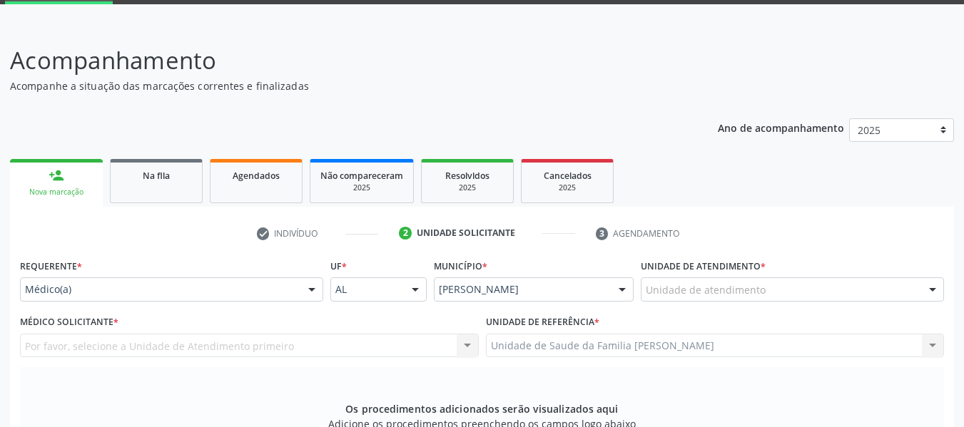
scroll to position [17, 0]
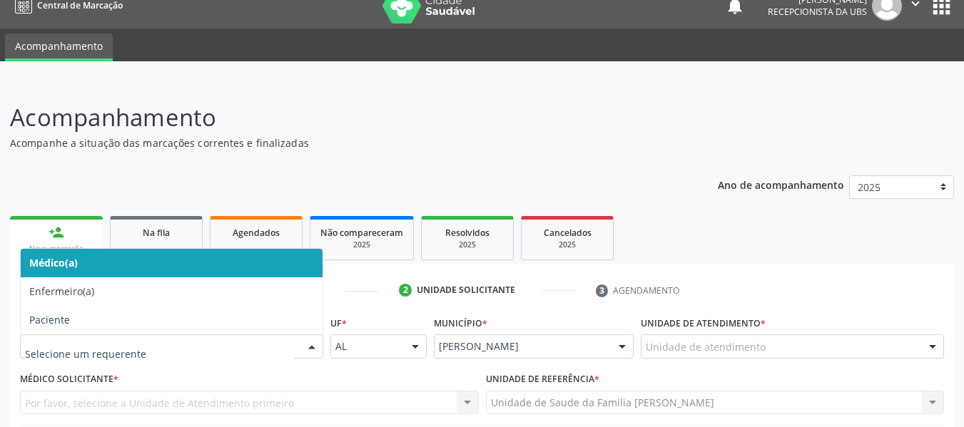
click at [313, 344] on div at bounding box center [311, 347] width 21 height 24
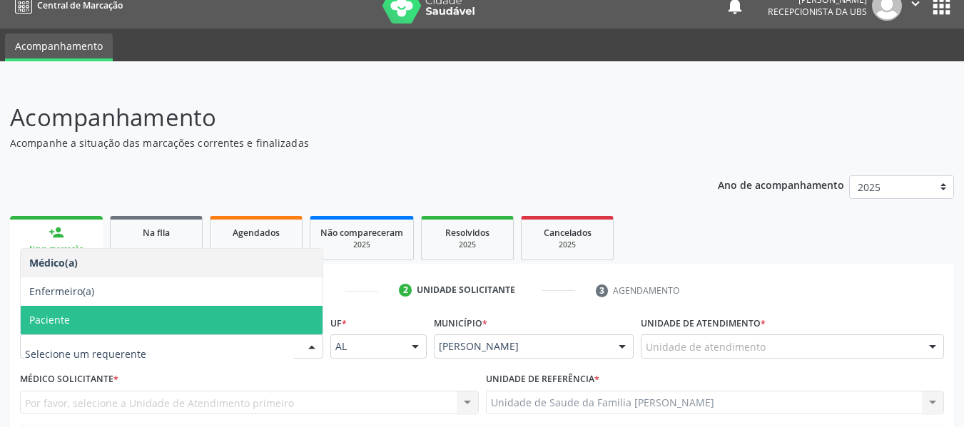
click at [68, 320] on span "Paciente" at bounding box center [49, 320] width 41 height 14
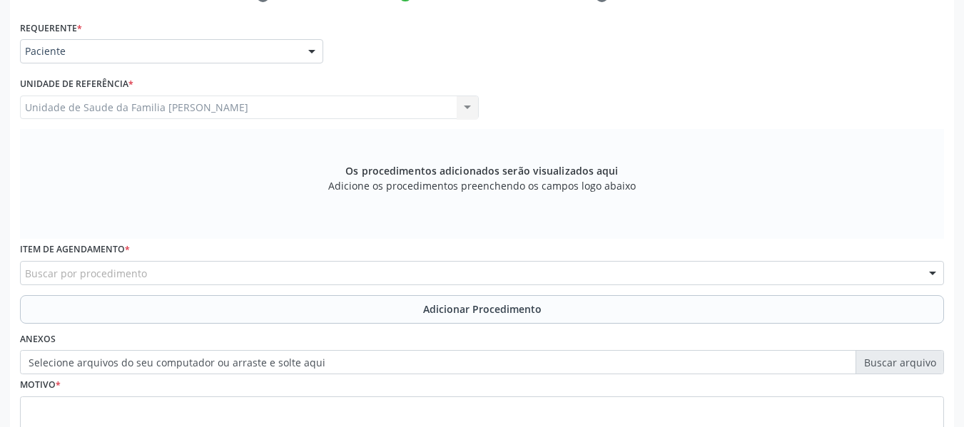
scroll to position [429, 0]
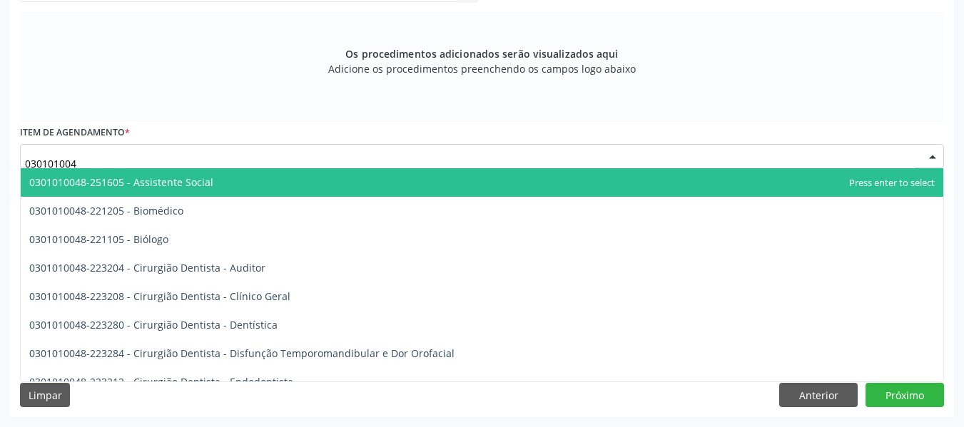
type input "0301010048"
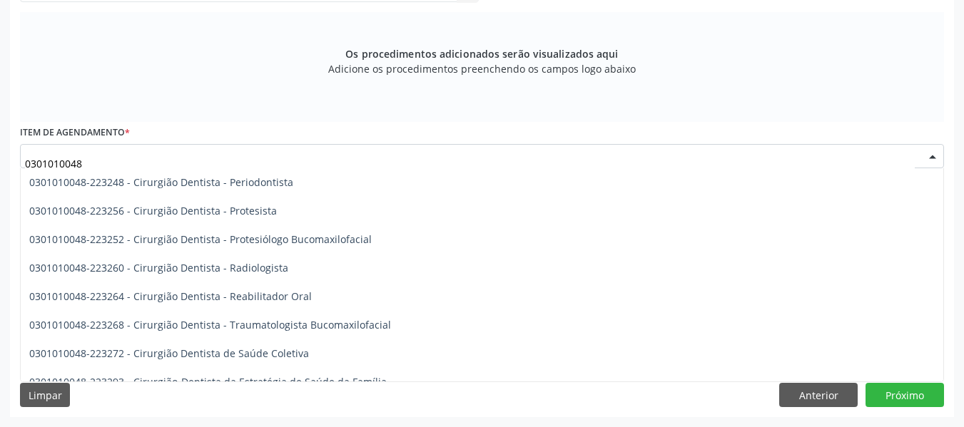
scroll to position [542, 0]
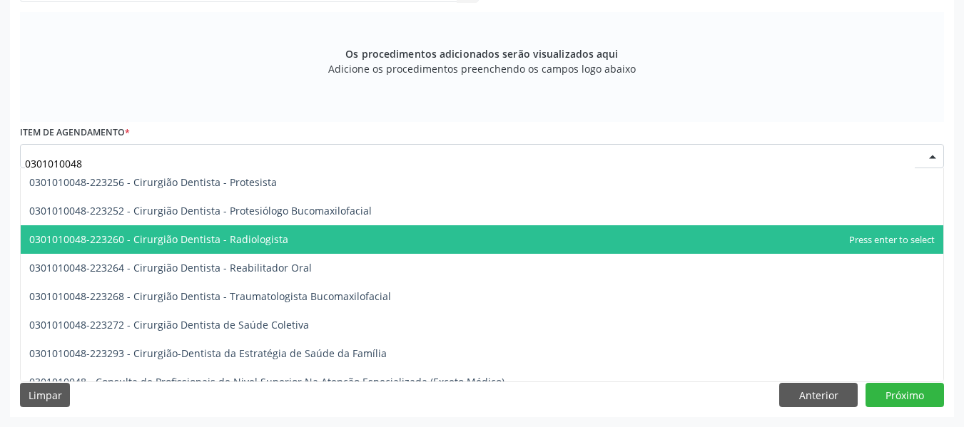
click at [282, 235] on span "0301010048-223260 - Cirurgião Dentista - Radiologista" at bounding box center [482, 239] width 922 height 29
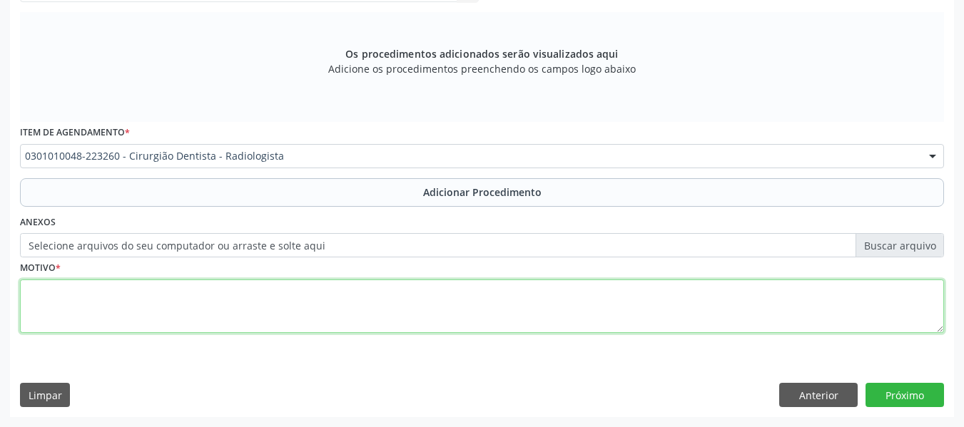
click at [150, 305] on textarea at bounding box center [482, 307] width 924 height 54
type textarea "r"
click at [62, 292] on textarea "CEO/ rx dente" at bounding box center [482, 307] width 924 height 54
click at [97, 289] on textarea "CEO/ RX dente" at bounding box center [482, 307] width 924 height 54
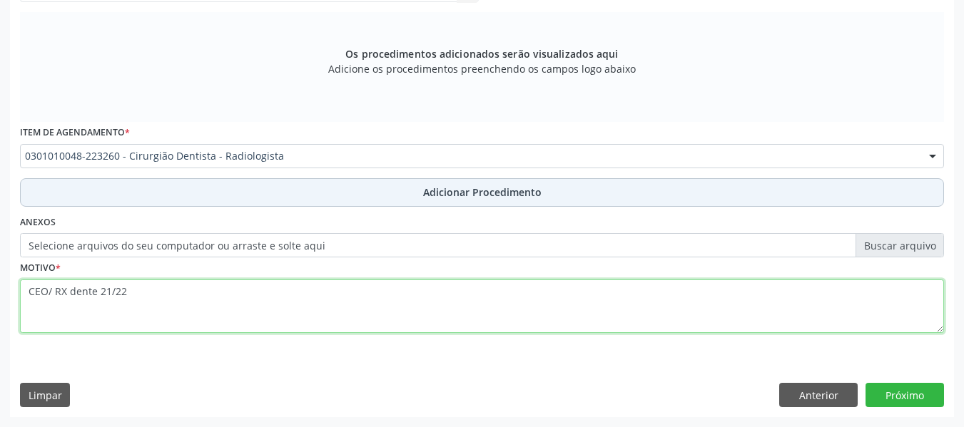
type textarea "CEO/ RX dente 21/22"
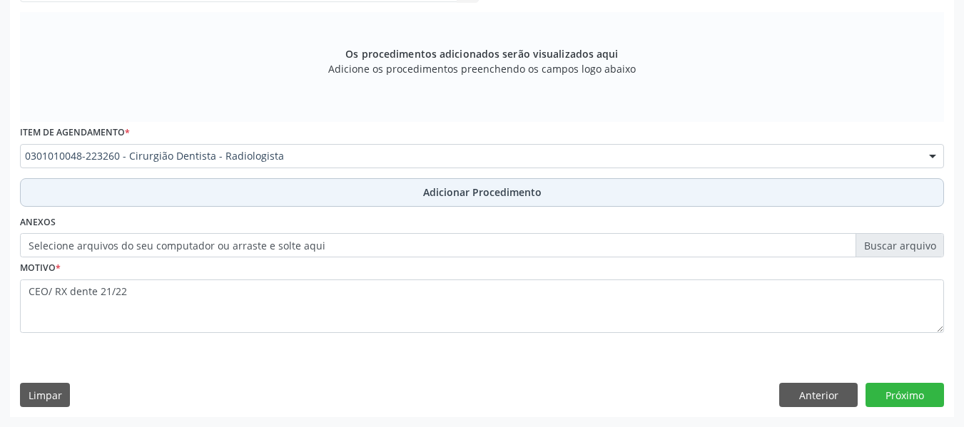
click at [458, 190] on span "Adicionar Procedimento" at bounding box center [482, 192] width 118 height 15
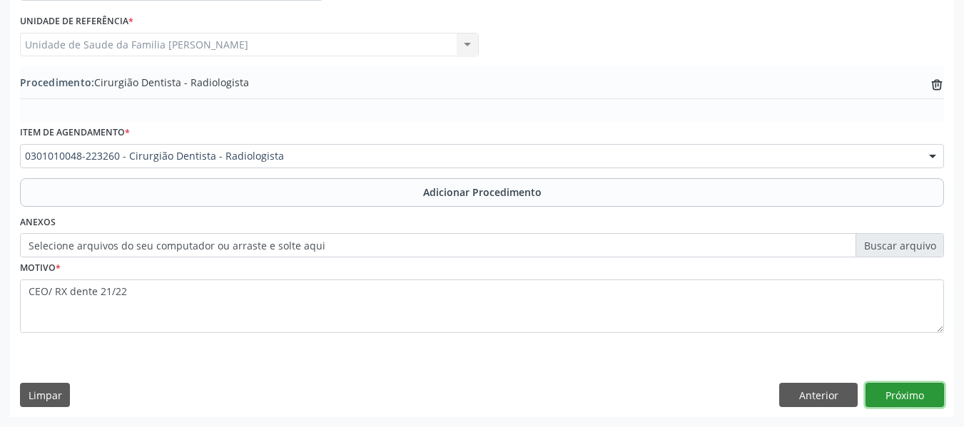
click at [901, 398] on button "Próximo" at bounding box center [904, 395] width 78 height 24
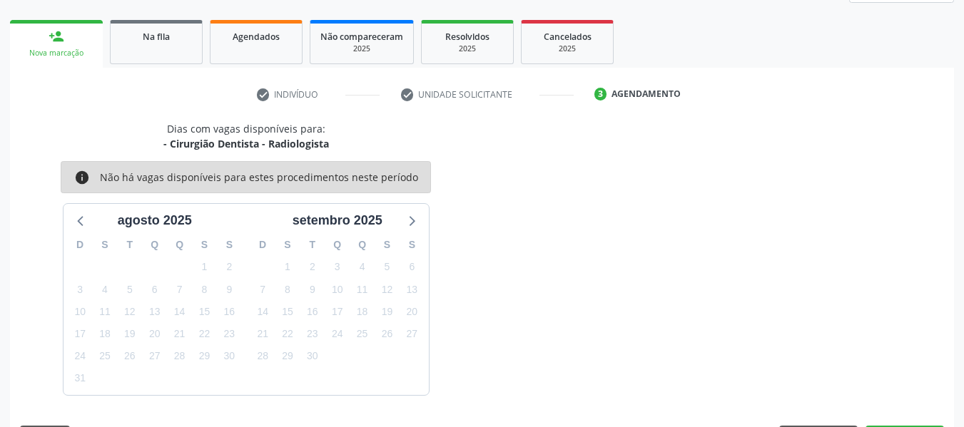
scroll to position [255, 0]
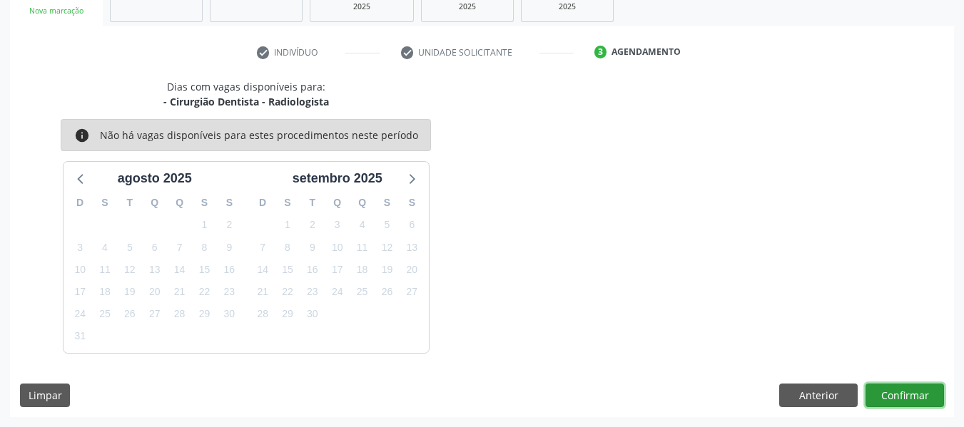
click at [901, 398] on button "Confirmar" at bounding box center [904, 396] width 78 height 24
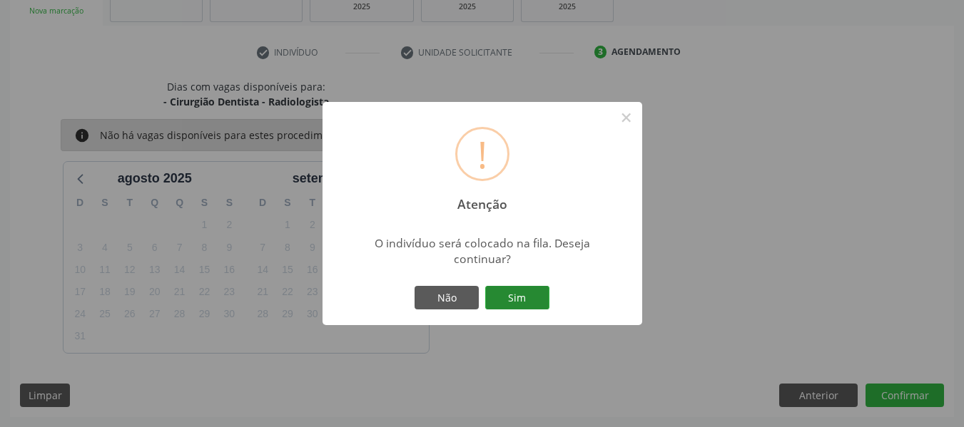
click at [538, 297] on button "Sim" at bounding box center [517, 298] width 64 height 24
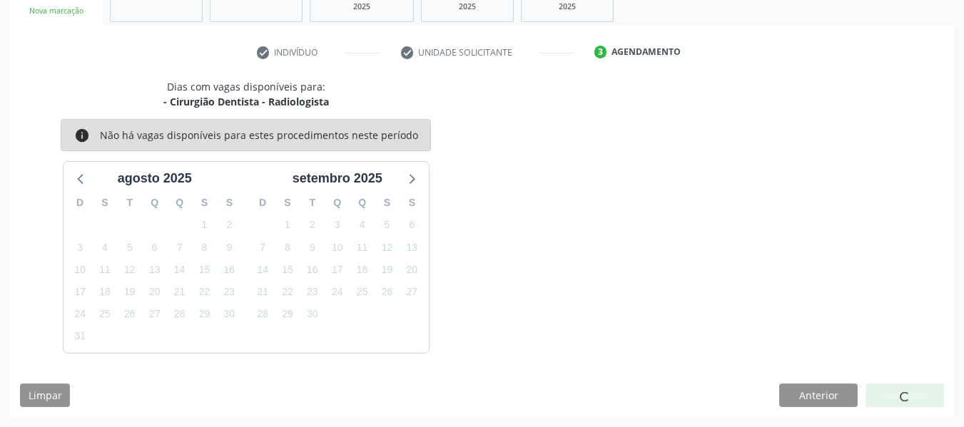
scroll to position [63, 0]
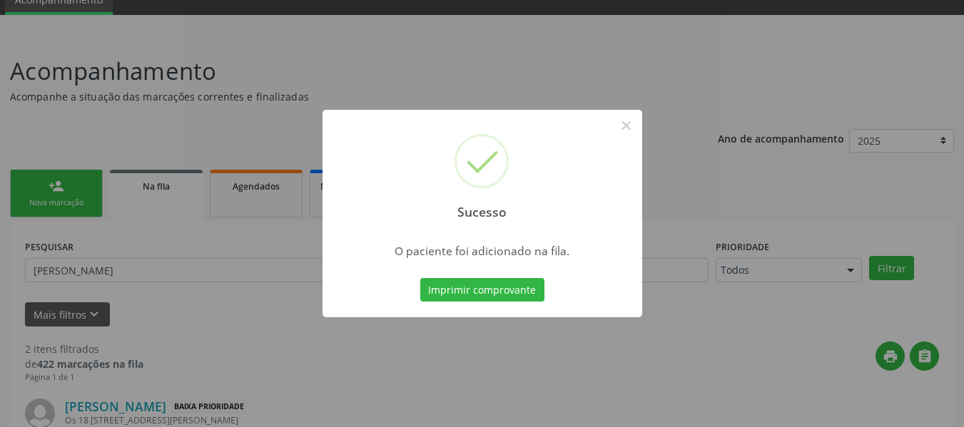
click at [230, 23] on div "Sucesso × O paciente foi adicionado na fila. Imprimir comprovante Cancel" at bounding box center [482, 213] width 964 height 427
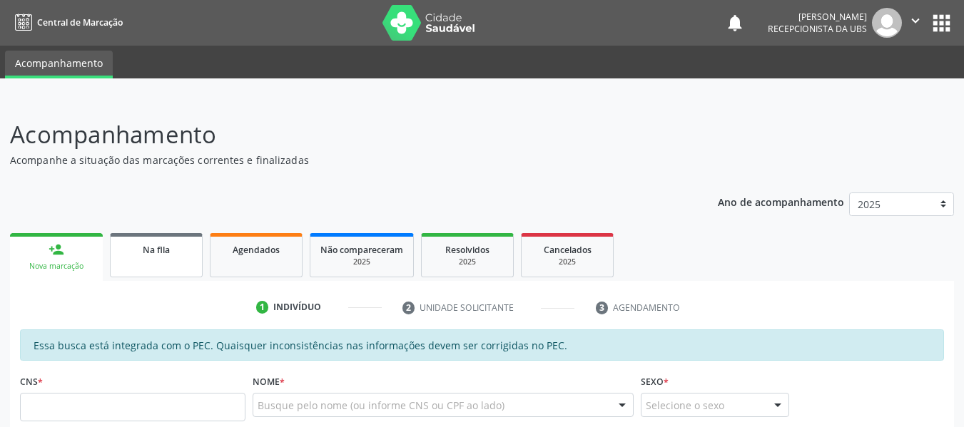
click at [157, 250] on span "Na fila" at bounding box center [156, 250] width 27 height 12
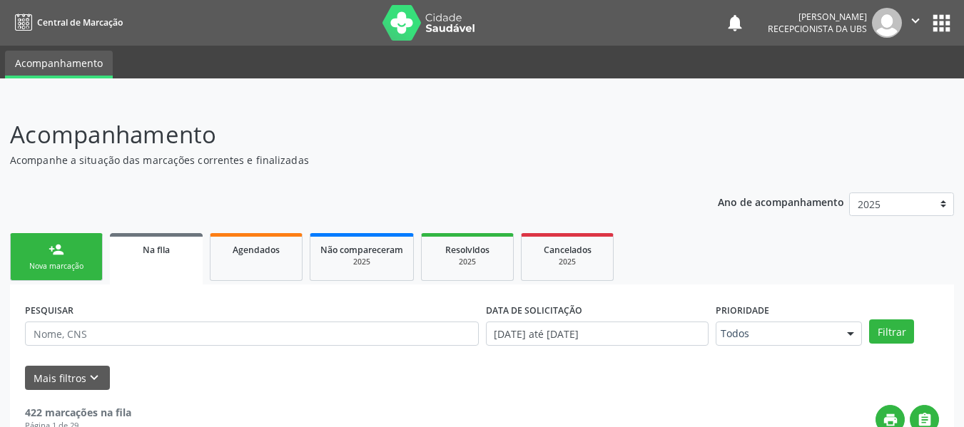
click at [157, 250] on span "Na fila" at bounding box center [156, 250] width 27 height 12
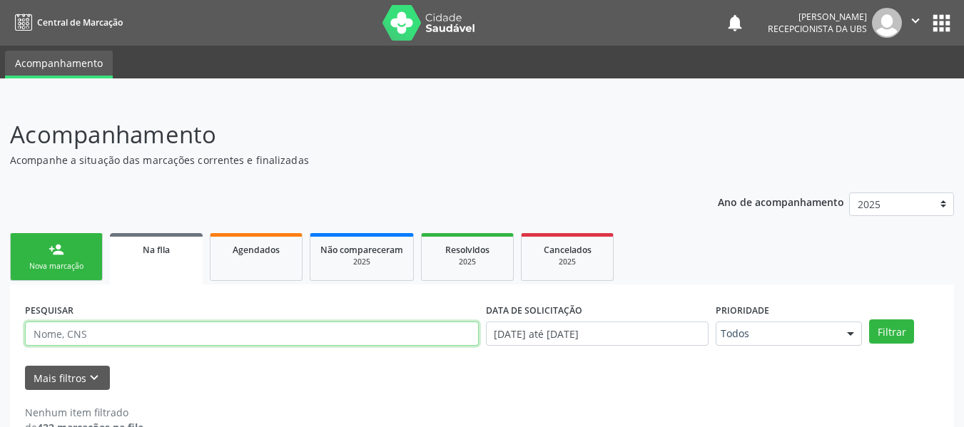
click at [61, 333] on input "text" at bounding box center [252, 334] width 454 height 24
type input "elionildes"
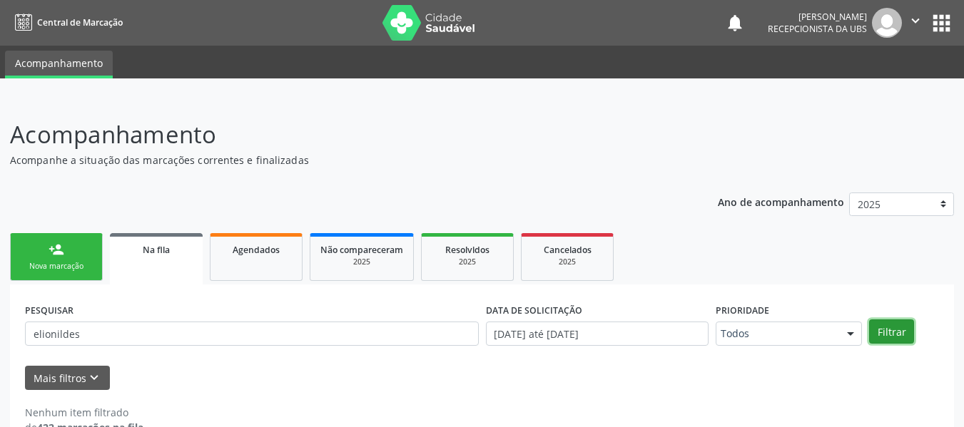
click at [882, 335] on button "Filtrar" at bounding box center [891, 332] width 45 height 24
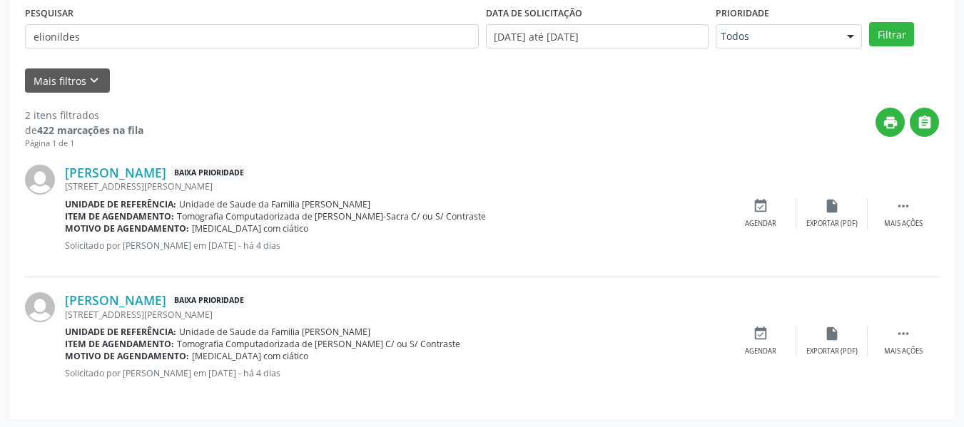
scroll to position [300, 0]
